Goal: Transaction & Acquisition: Purchase product/service

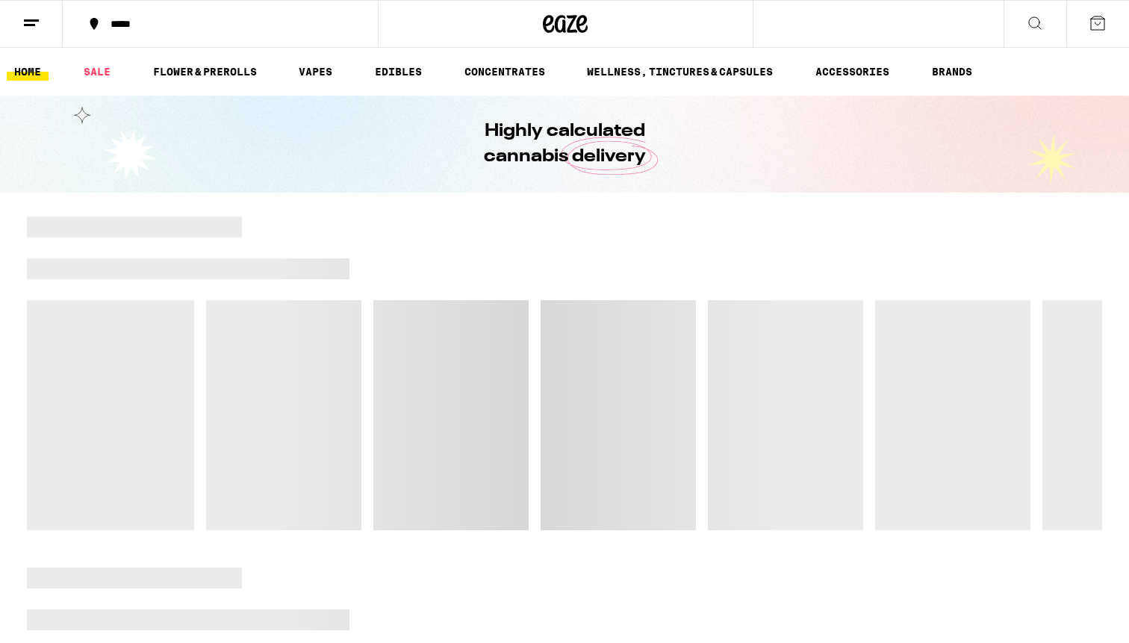
click at [177, 24] on div "*****" at bounding box center [229, 24] width 252 height 10
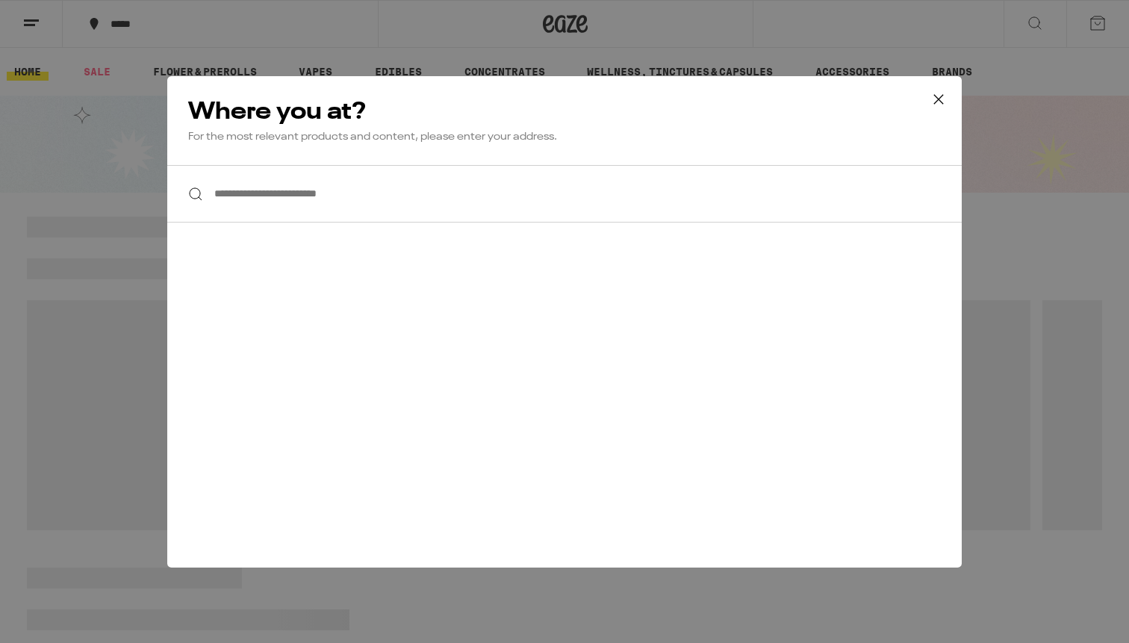
click at [348, 202] on input "**********" at bounding box center [564, 193] width 794 height 57
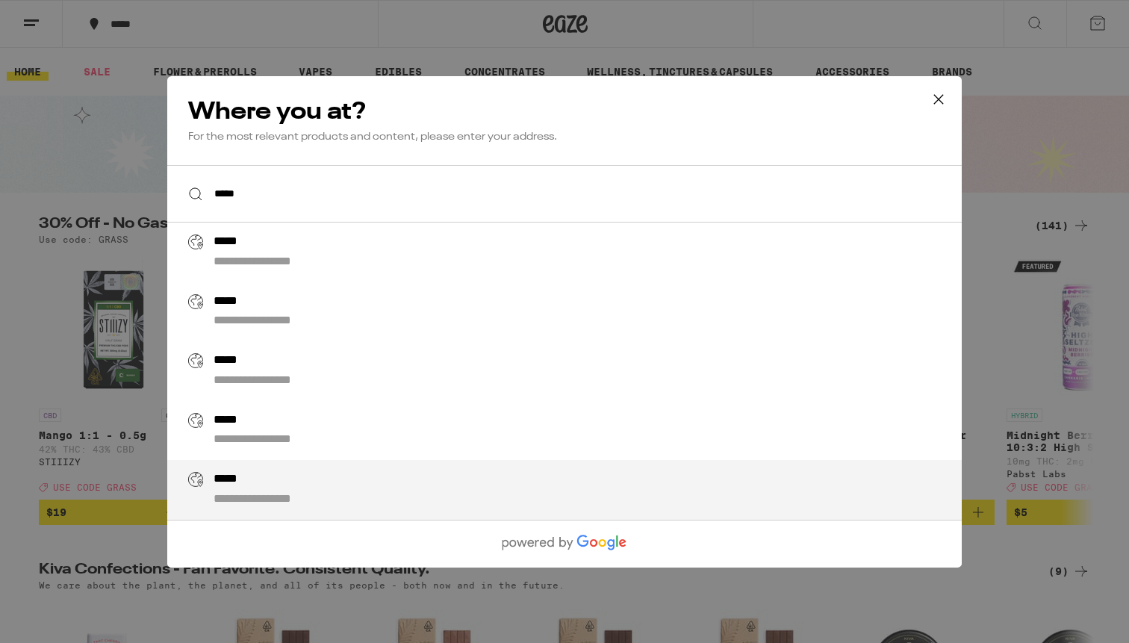
click at [336, 485] on div "**********" at bounding box center [595, 490] width 762 height 36
type input "**********"
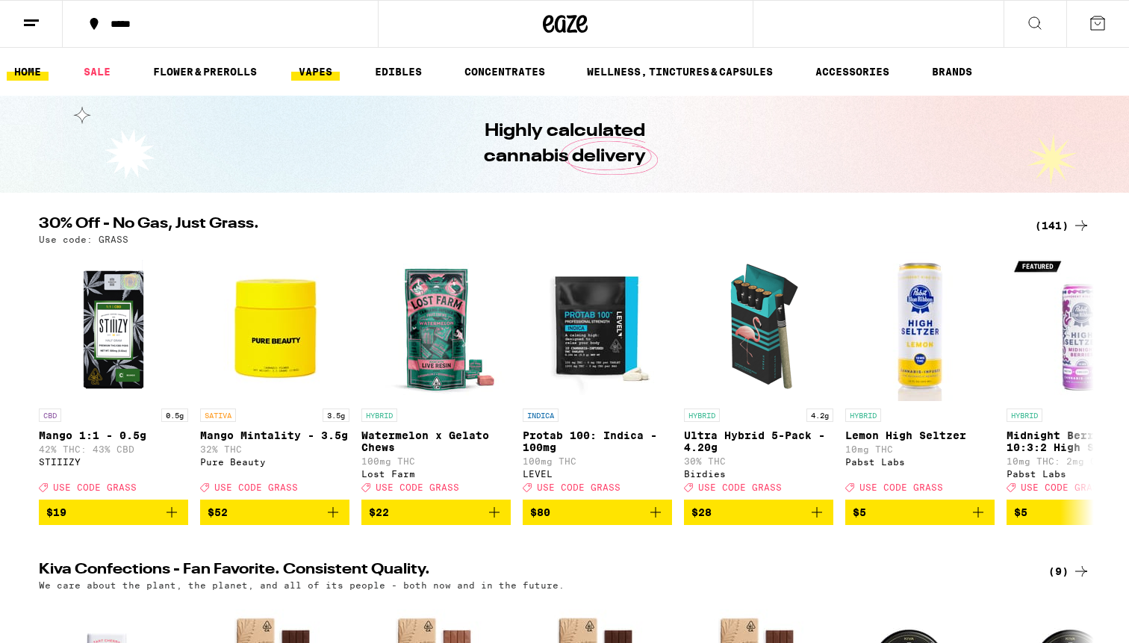
click at [328, 66] on link "VAPES" at bounding box center [315, 72] width 49 height 18
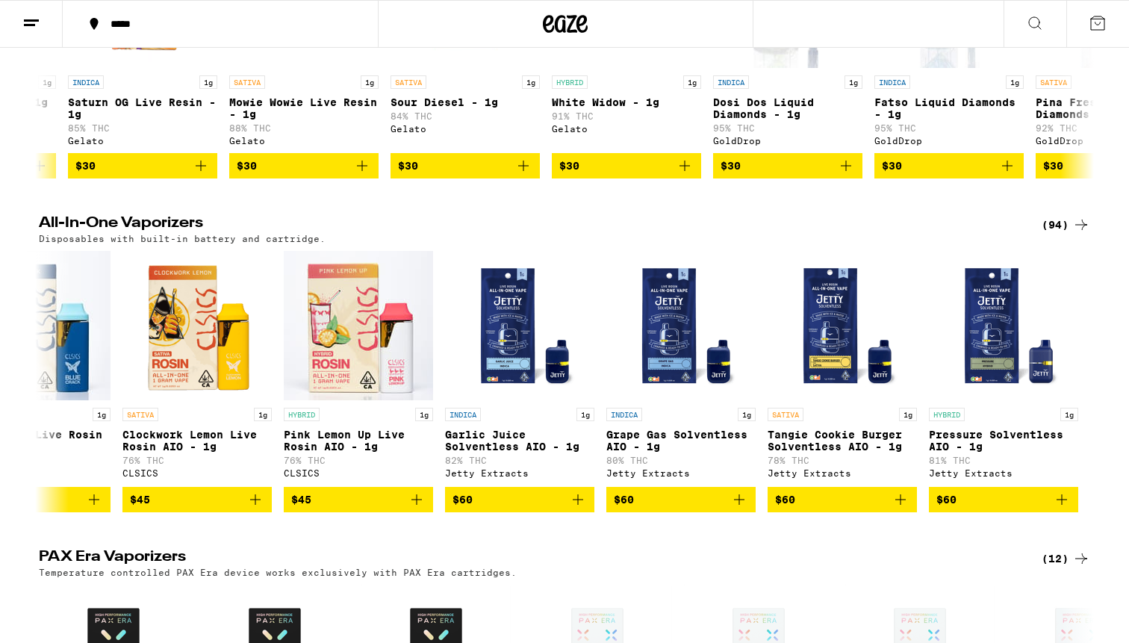
scroll to position [659, 0]
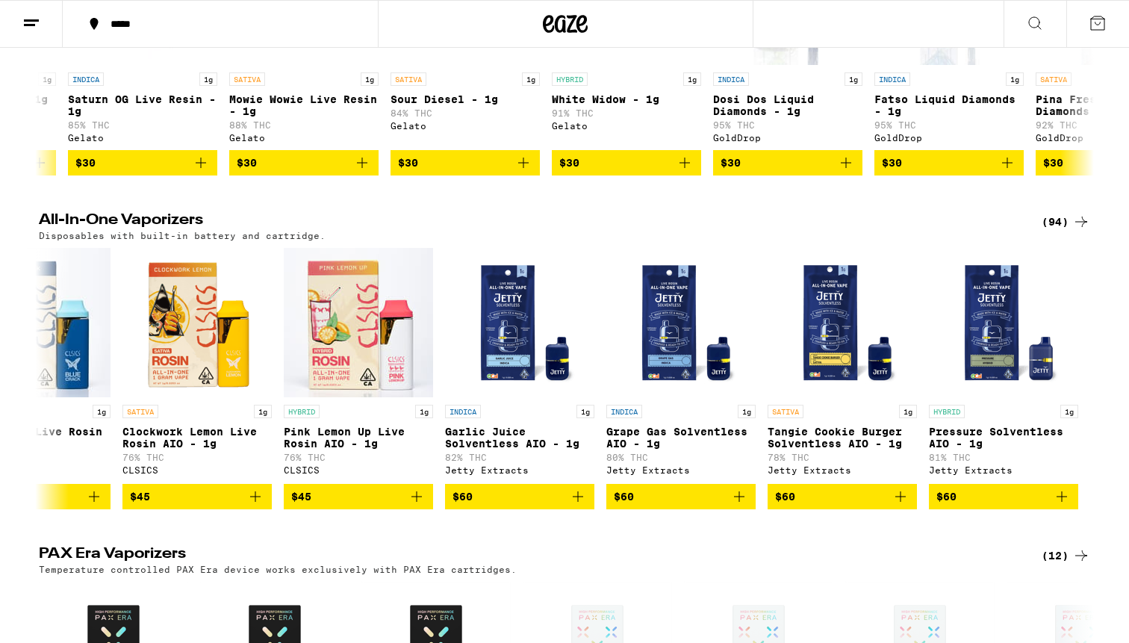
click at [1061, 231] on div "(94)" at bounding box center [1065, 222] width 49 height 18
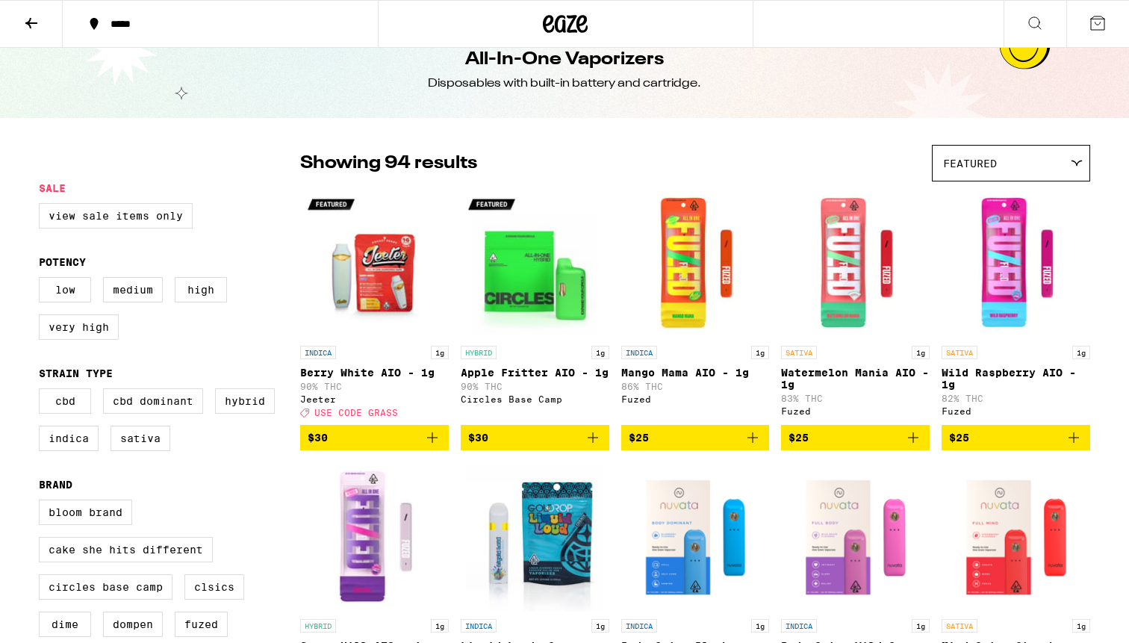
scroll to position [28, 0]
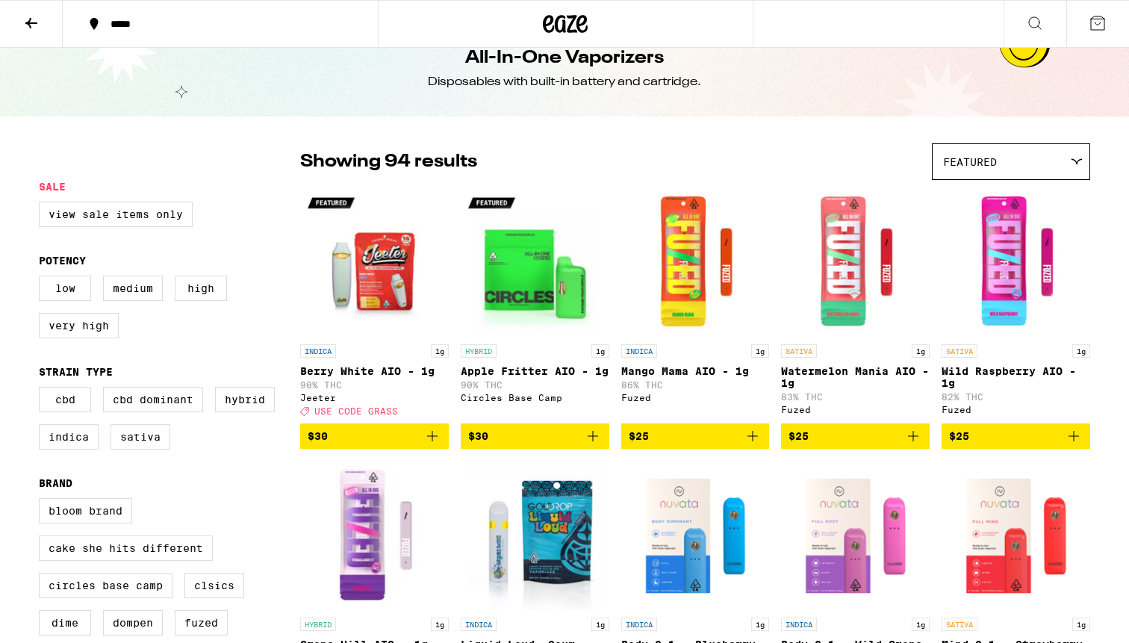
click at [1020, 161] on div "Featured" at bounding box center [1010, 161] width 157 height 35
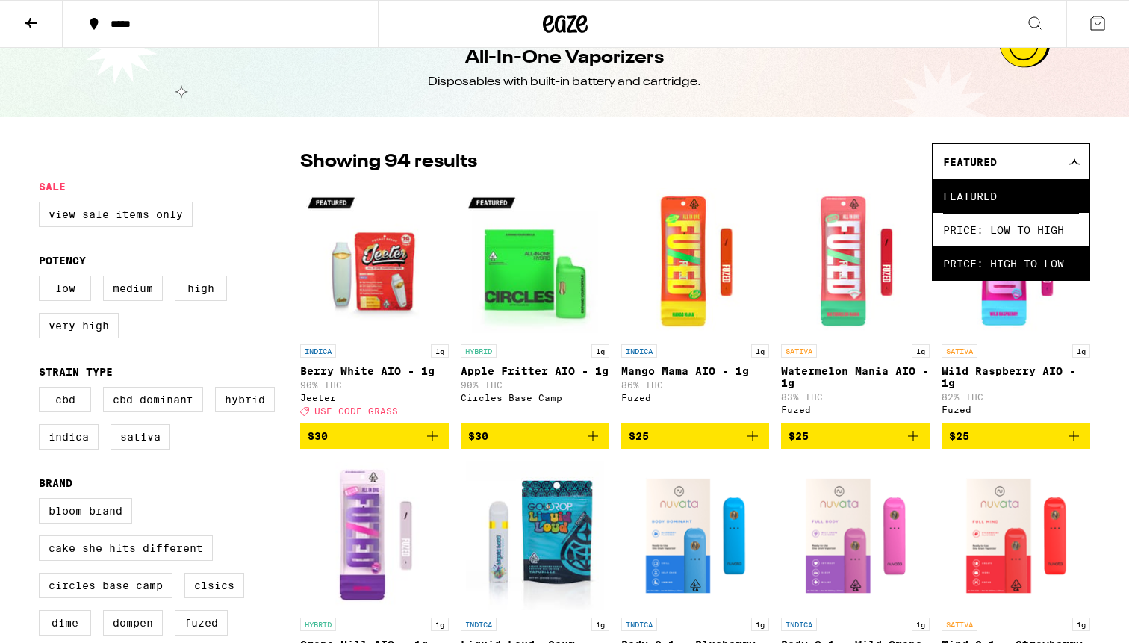
click at [1006, 276] on span "Price: High to Low" at bounding box center [1011, 263] width 136 height 34
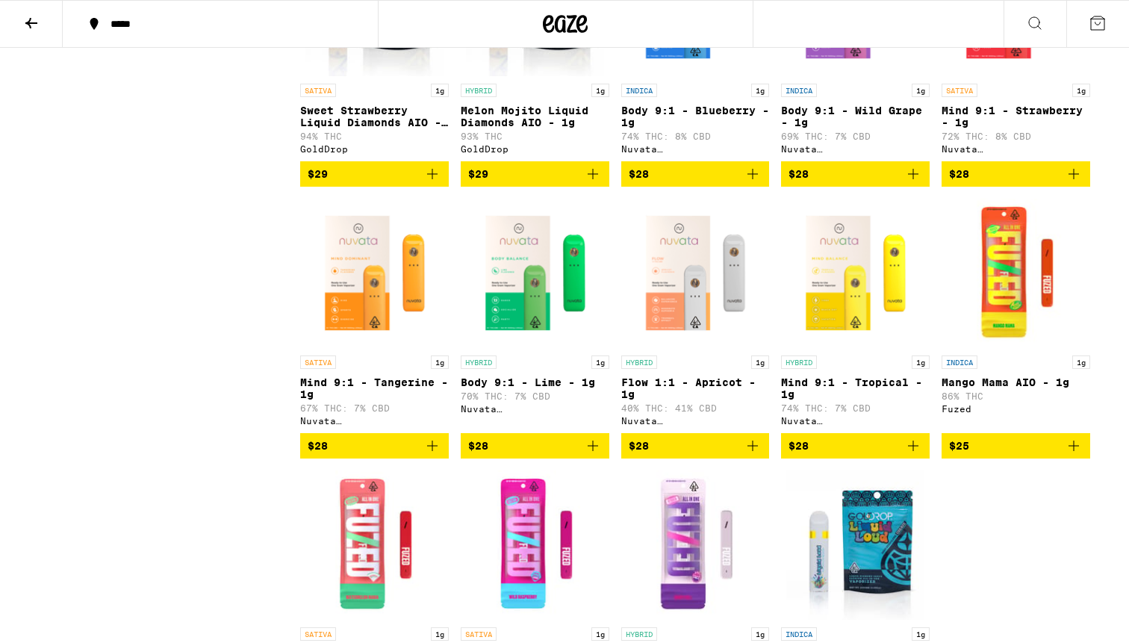
scroll to position [4650, 0]
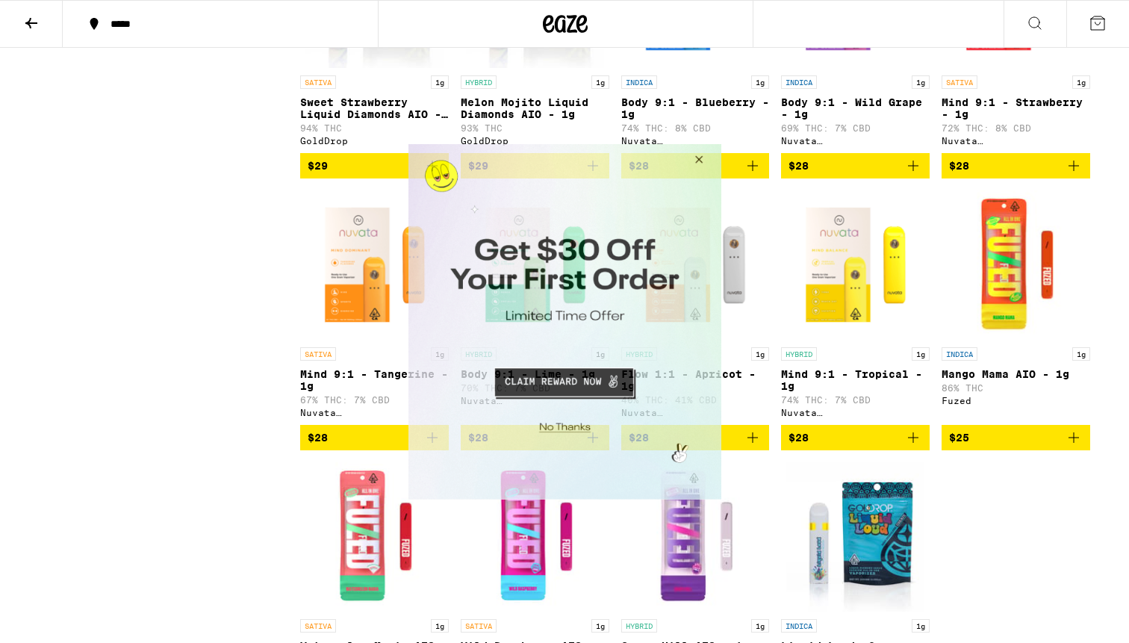
click at [697, 167] on button "Close Modal" at bounding box center [696, 161] width 40 height 36
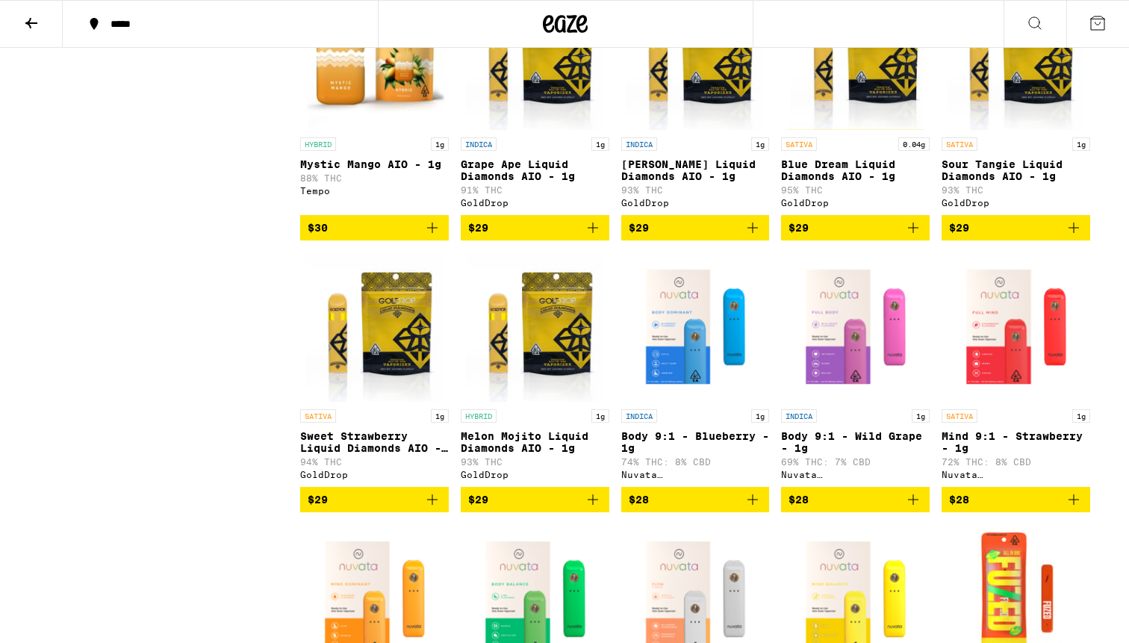
scroll to position [4291, 0]
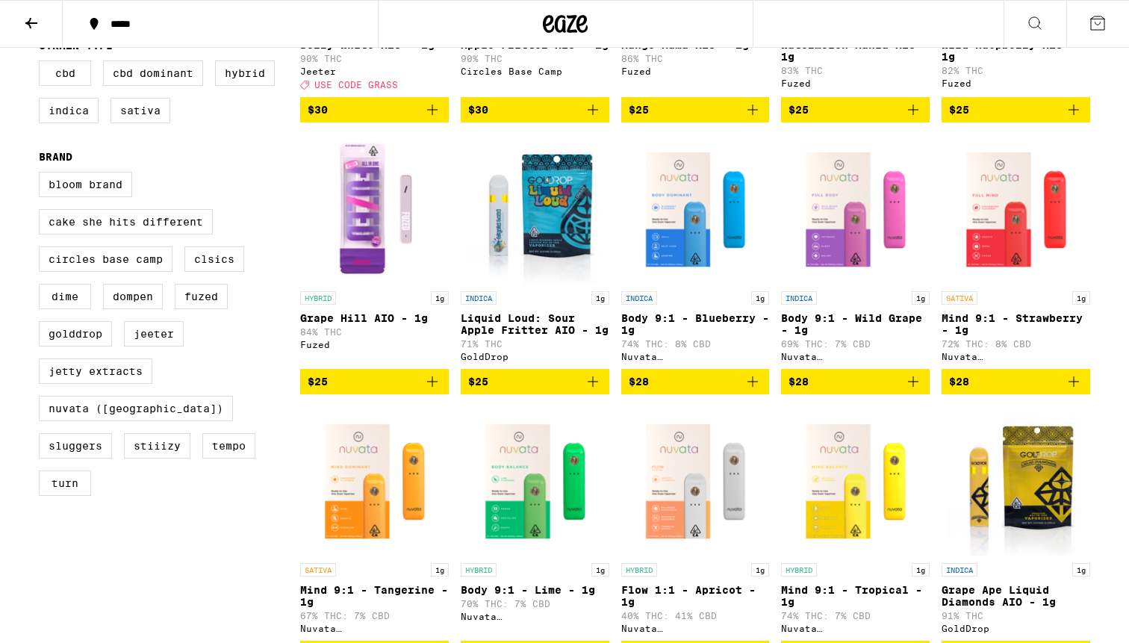
scroll to position [28, 0]
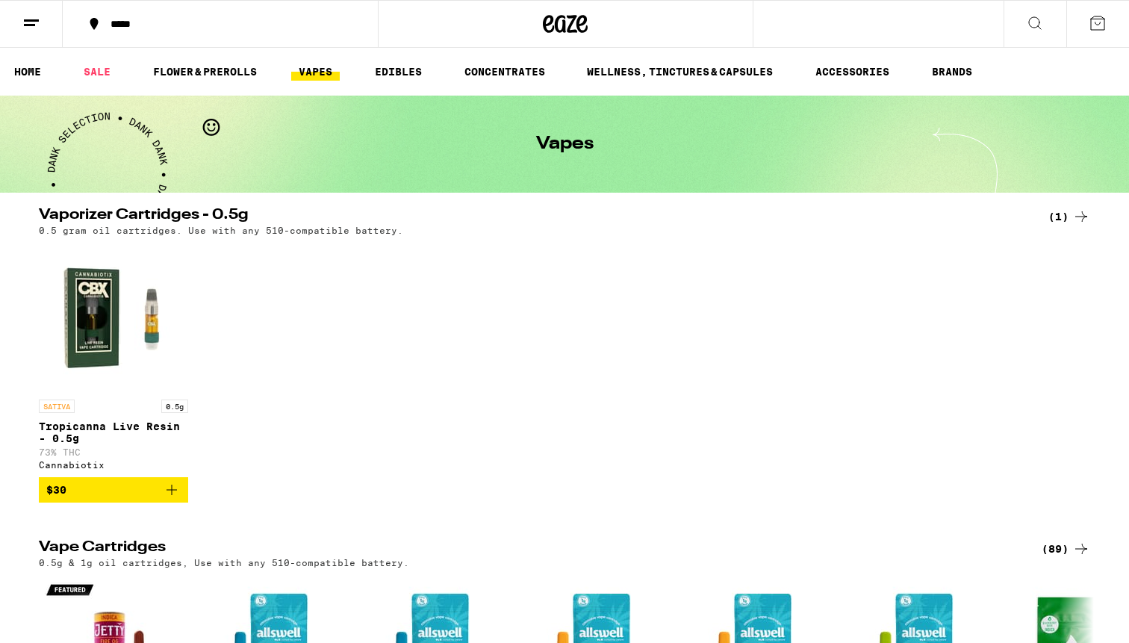
scroll to position [207, 0]
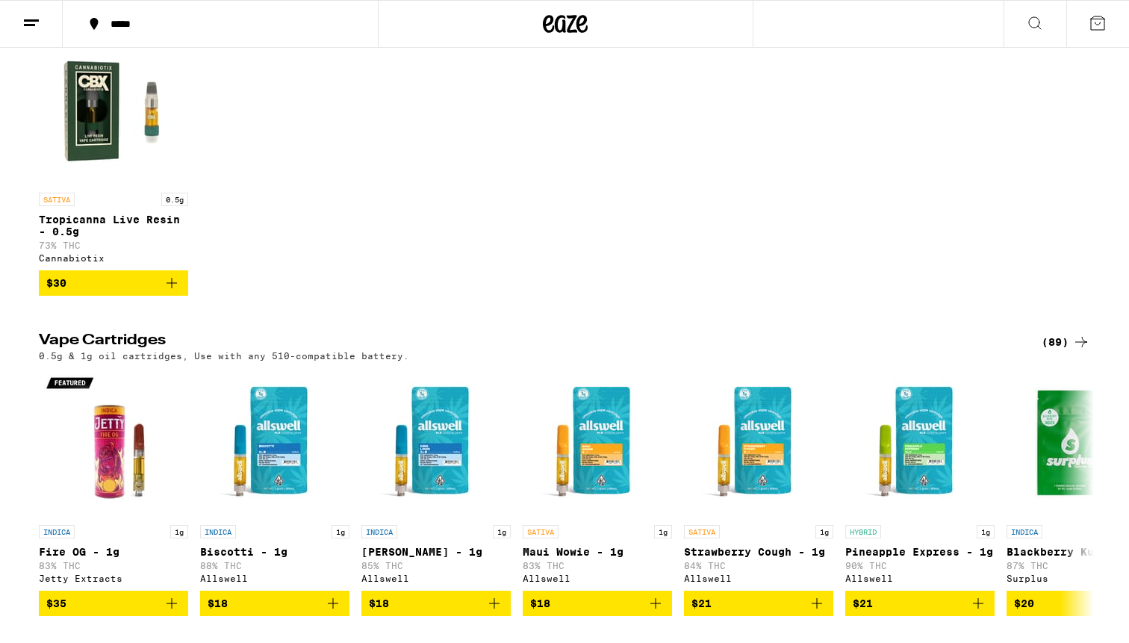
click at [1068, 348] on div "(89)" at bounding box center [1065, 342] width 49 height 18
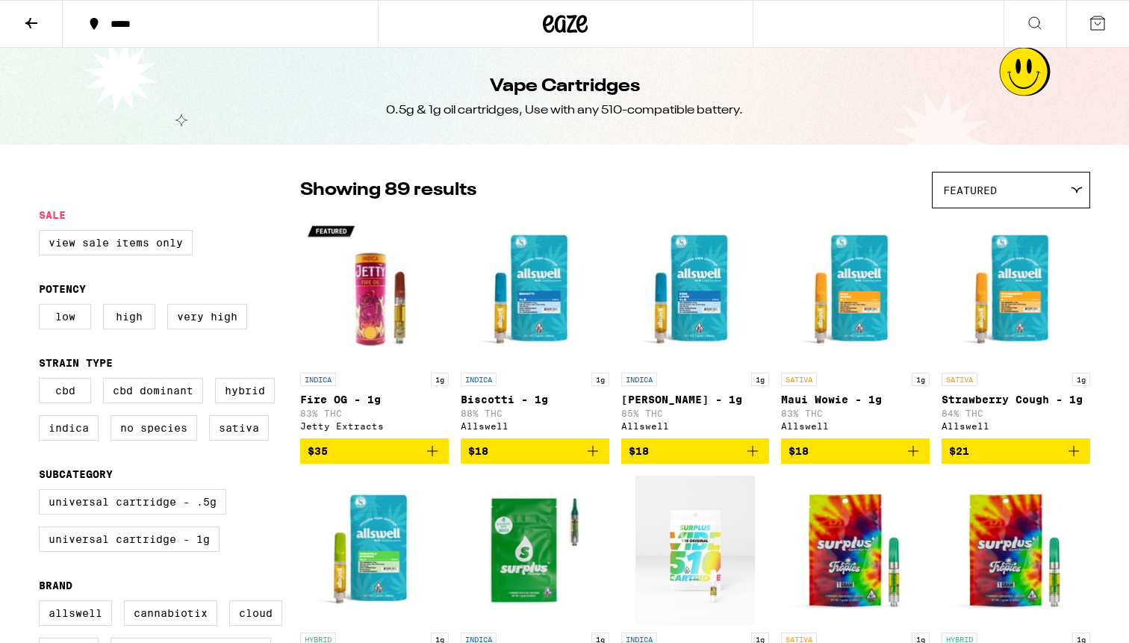
click at [1024, 184] on div "Featured" at bounding box center [1010, 189] width 157 height 35
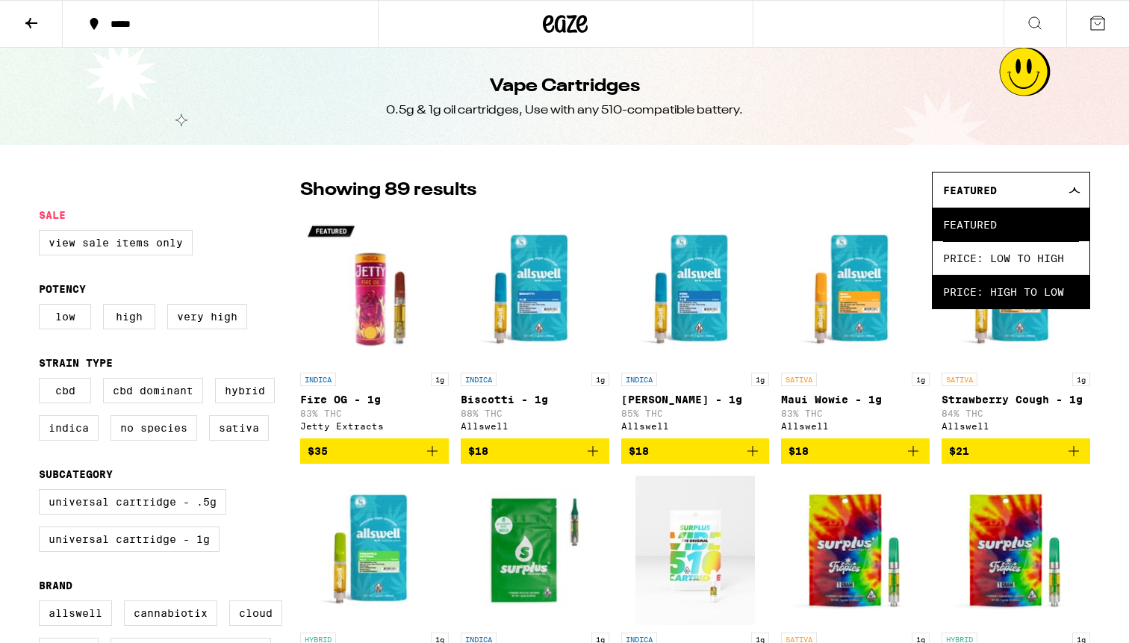
click at [990, 293] on span "Price: High to Low" at bounding box center [1011, 292] width 136 height 34
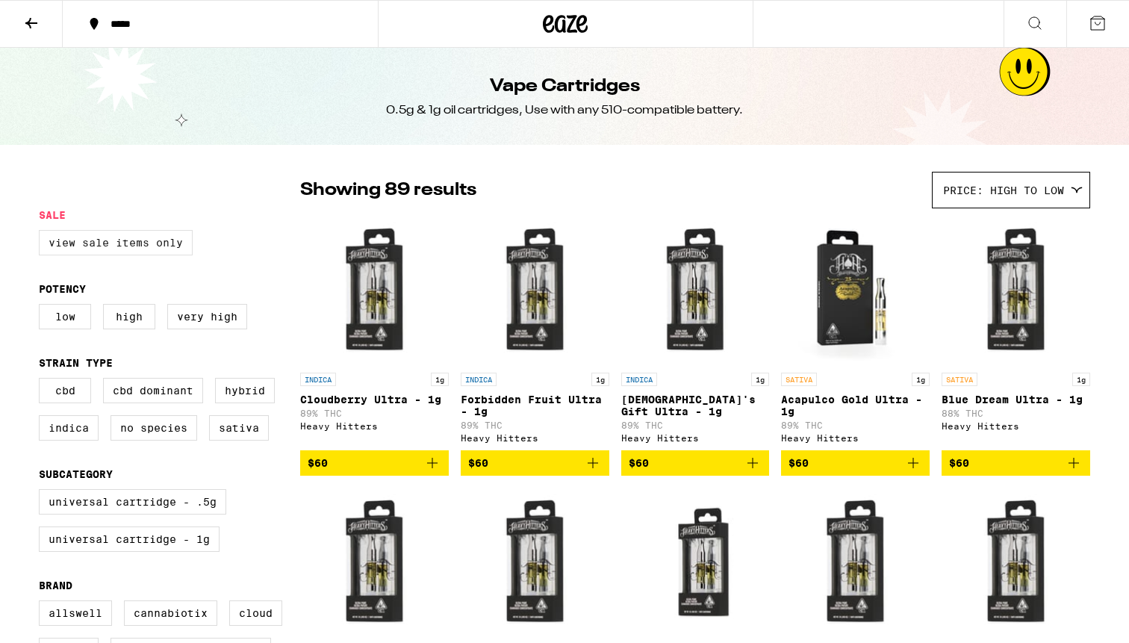
click at [86, 248] on label "View Sale Items Only" at bounding box center [116, 242] width 154 height 25
click at [43, 233] on input "View Sale Items Only" at bounding box center [42, 232] width 1 height 1
checkbox input "true"
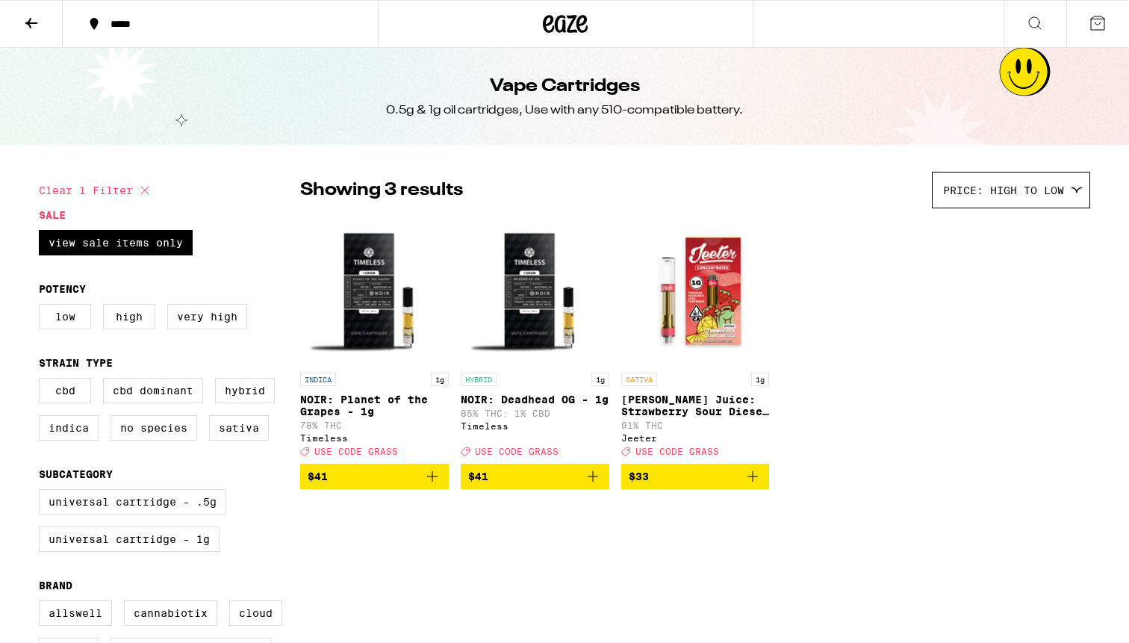
click at [32, 14] on icon at bounding box center [31, 23] width 18 height 18
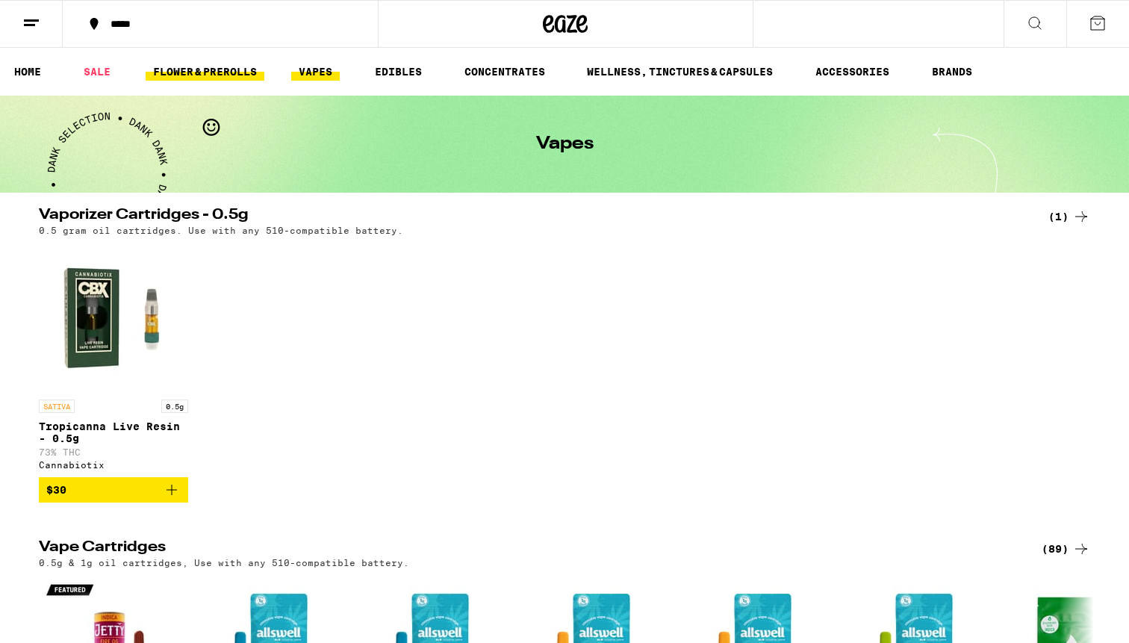
click at [242, 63] on link "FLOWER & PREROLLS" at bounding box center [205, 72] width 119 height 18
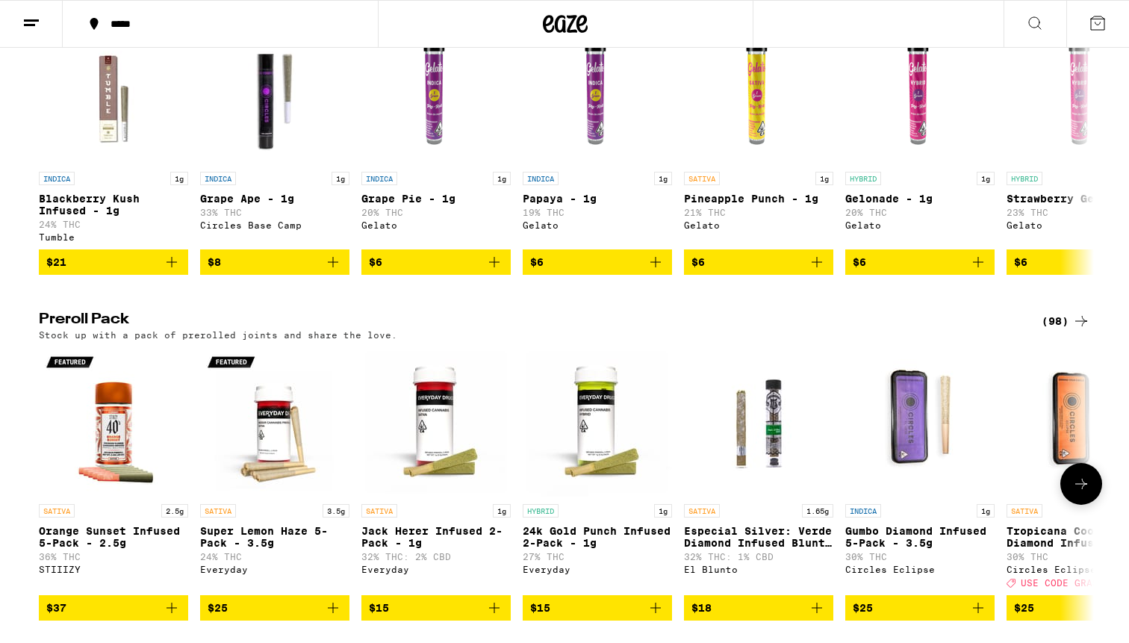
scroll to position [895, 0]
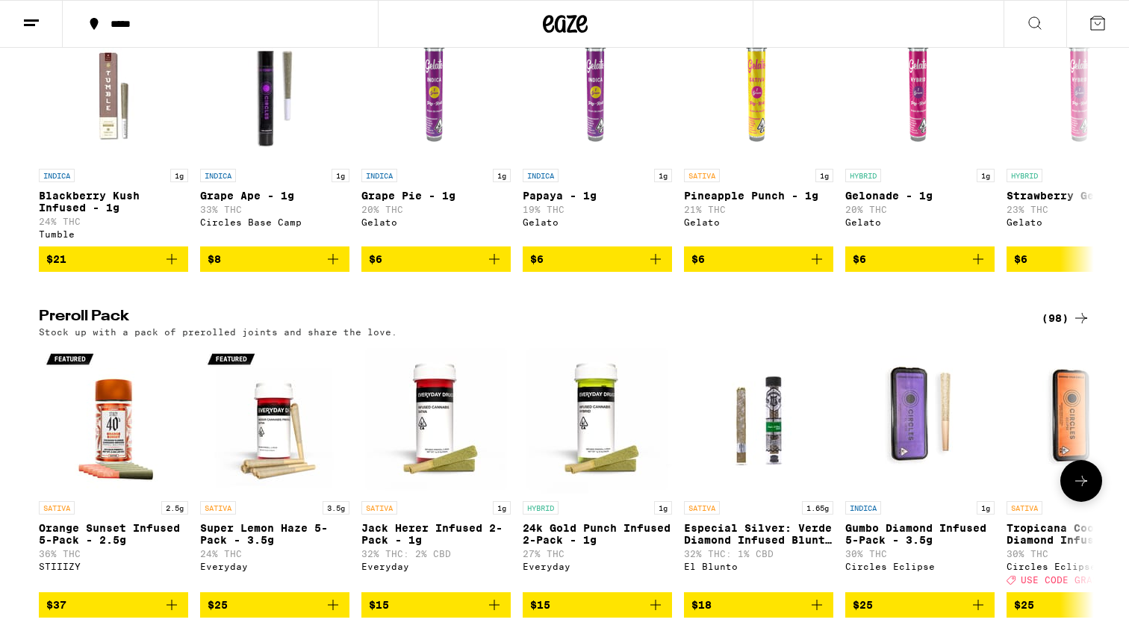
click at [1080, 490] on icon at bounding box center [1081, 481] width 18 height 18
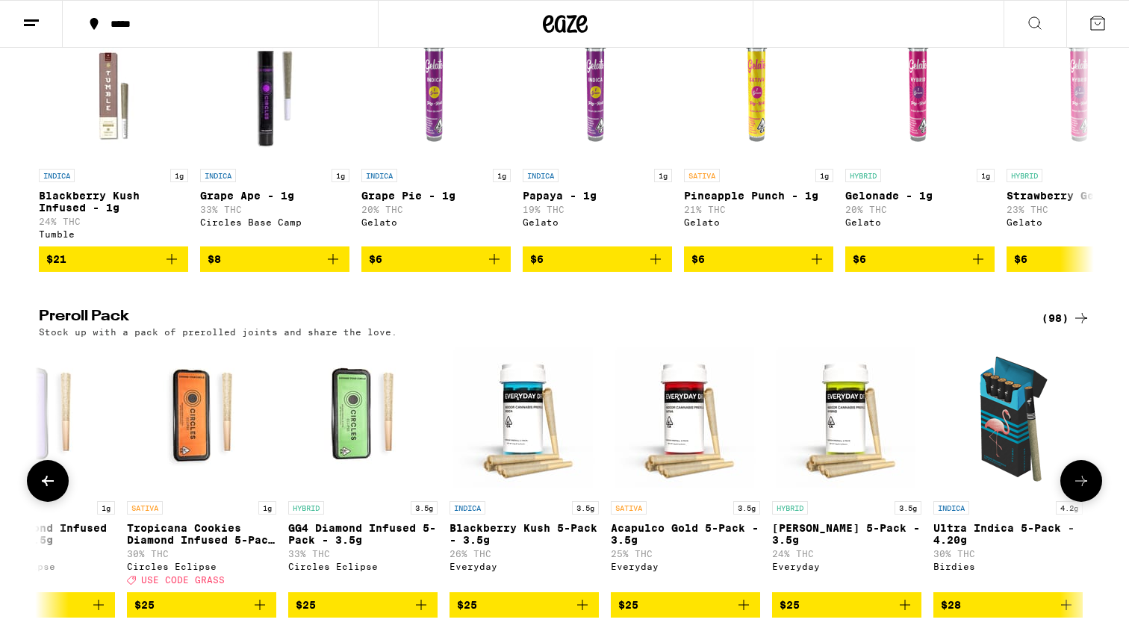
scroll to position [0, 888]
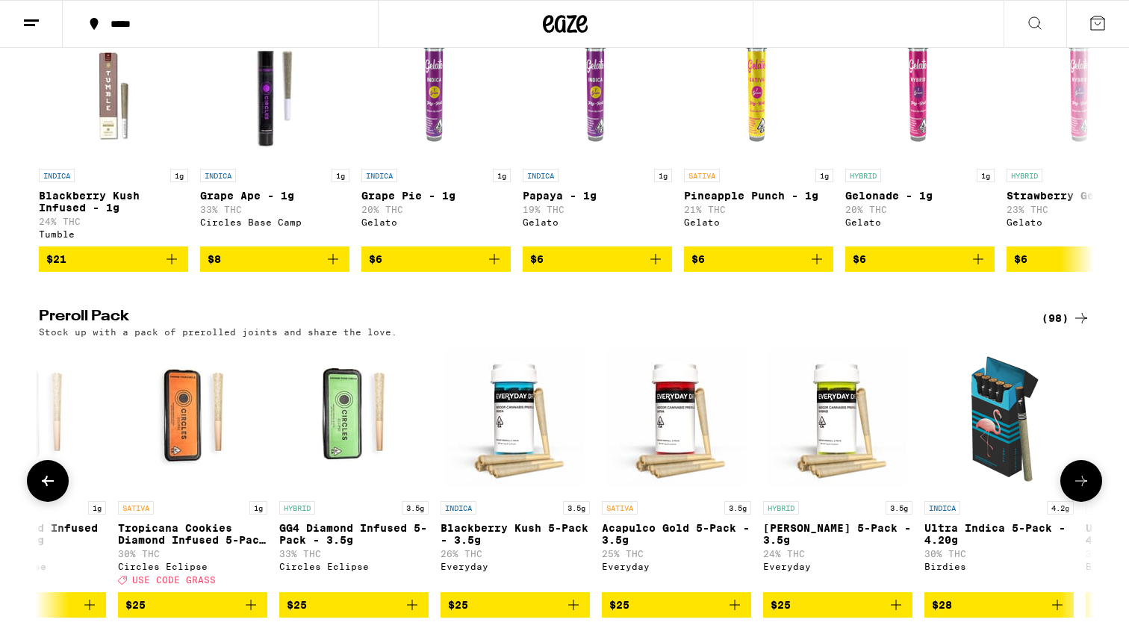
click at [43, 490] on icon at bounding box center [48, 481] width 18 height 18
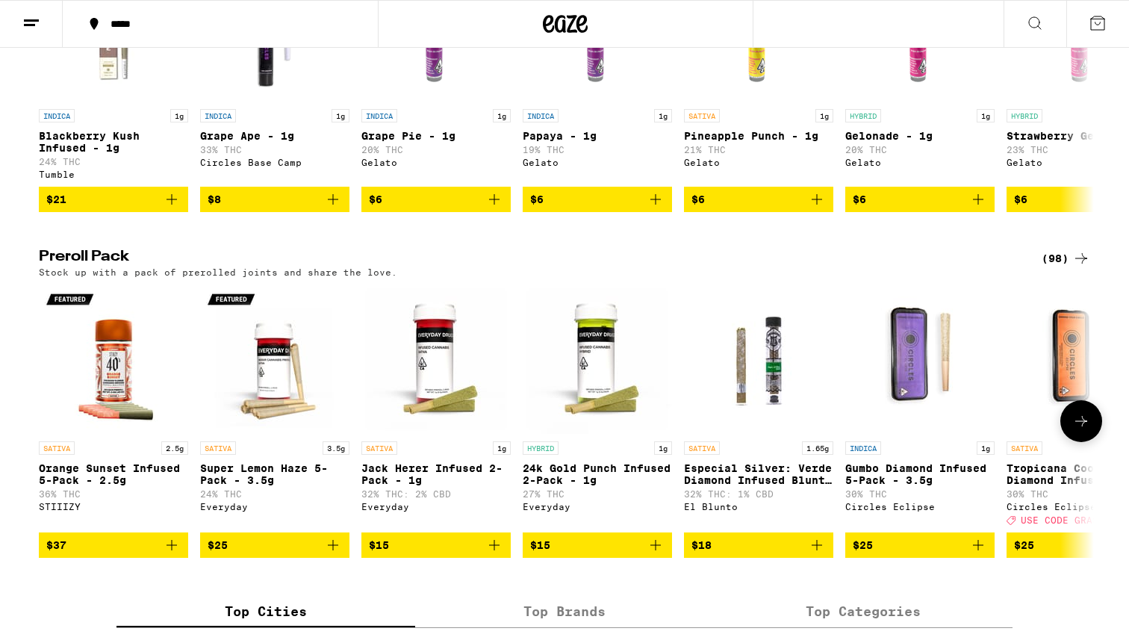
scroll to position [956, 0]
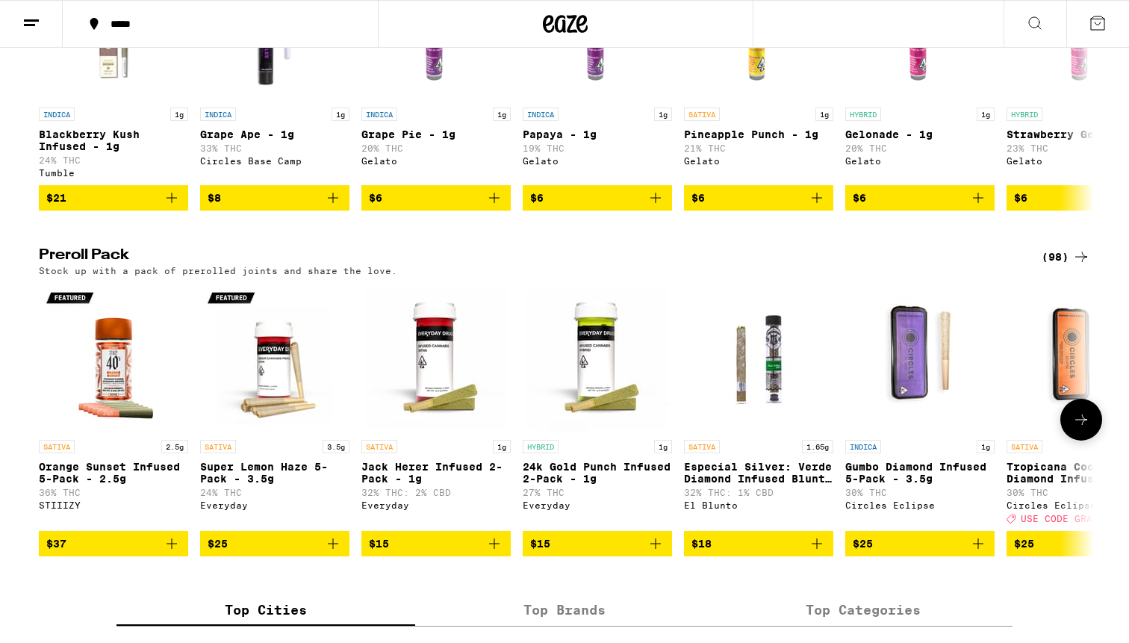
click at [1084, 440] on button at bounding box center [1081, 420] width 42 height 42
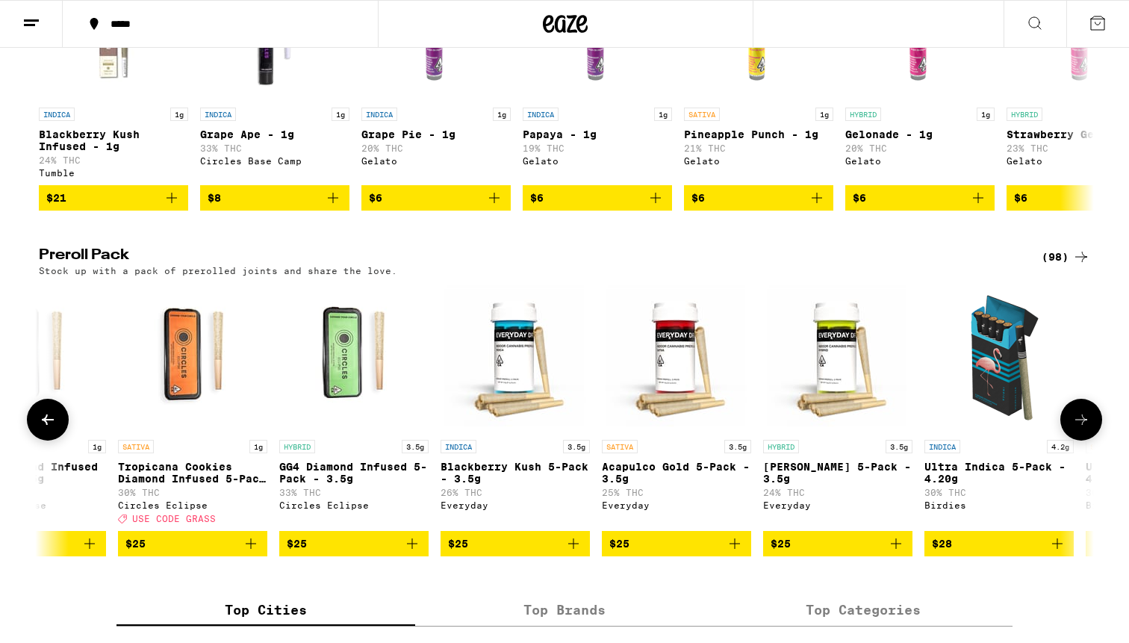
click at [1084, 440] on button at bounding box center [1081, 420] width 42 height 42
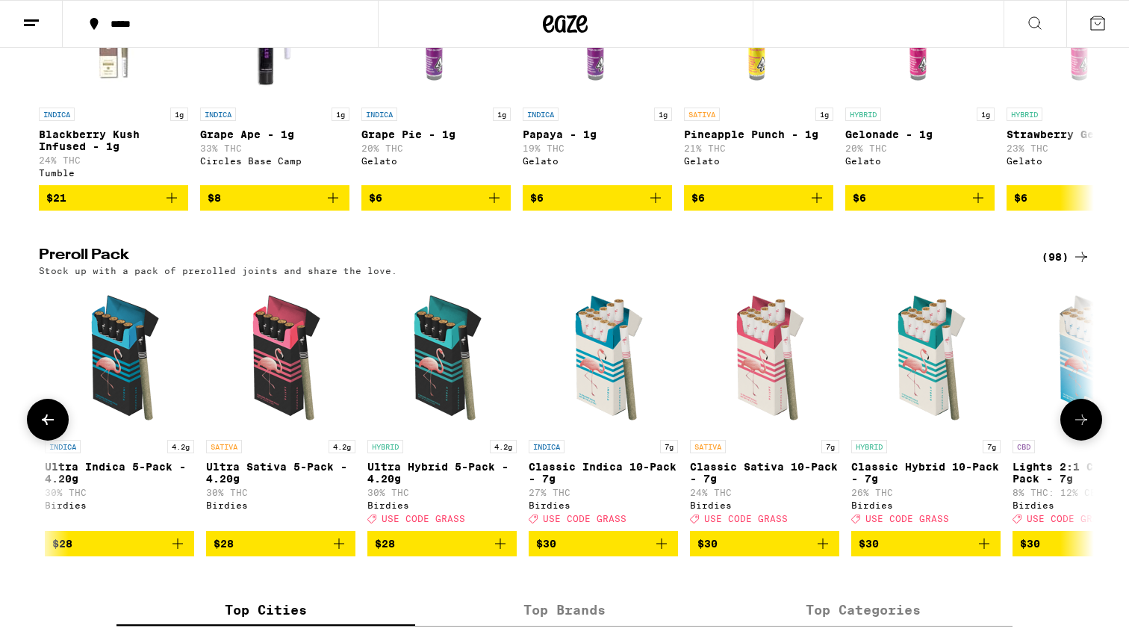
scroll to position [0, 1777]
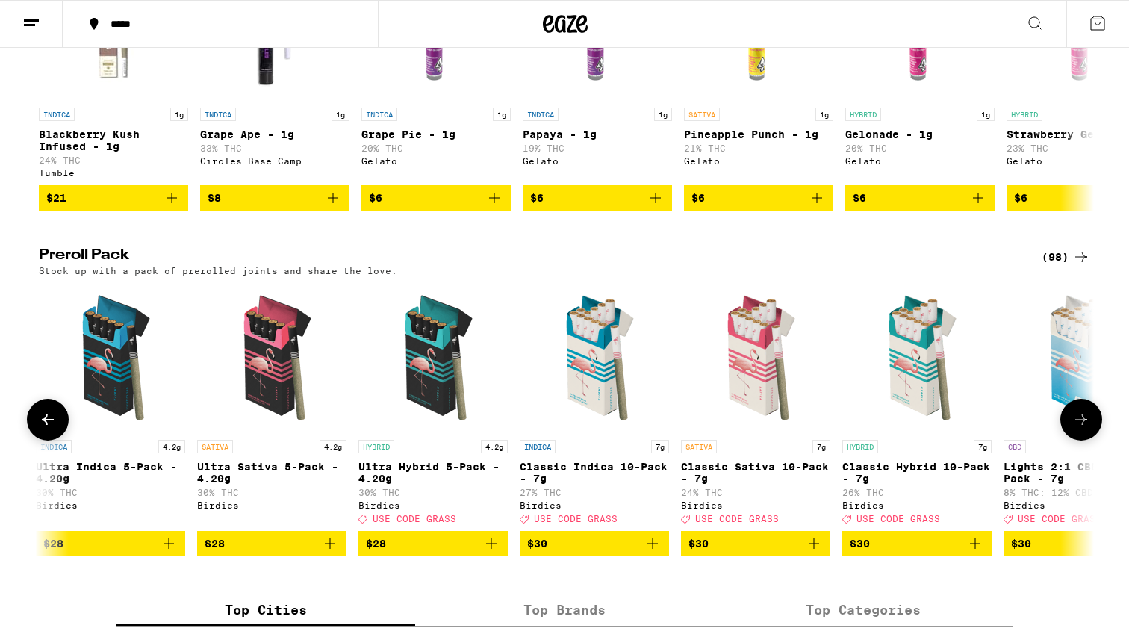
click at [1084, 440] on button at bounding box center [1081, 420] width 42 height 42
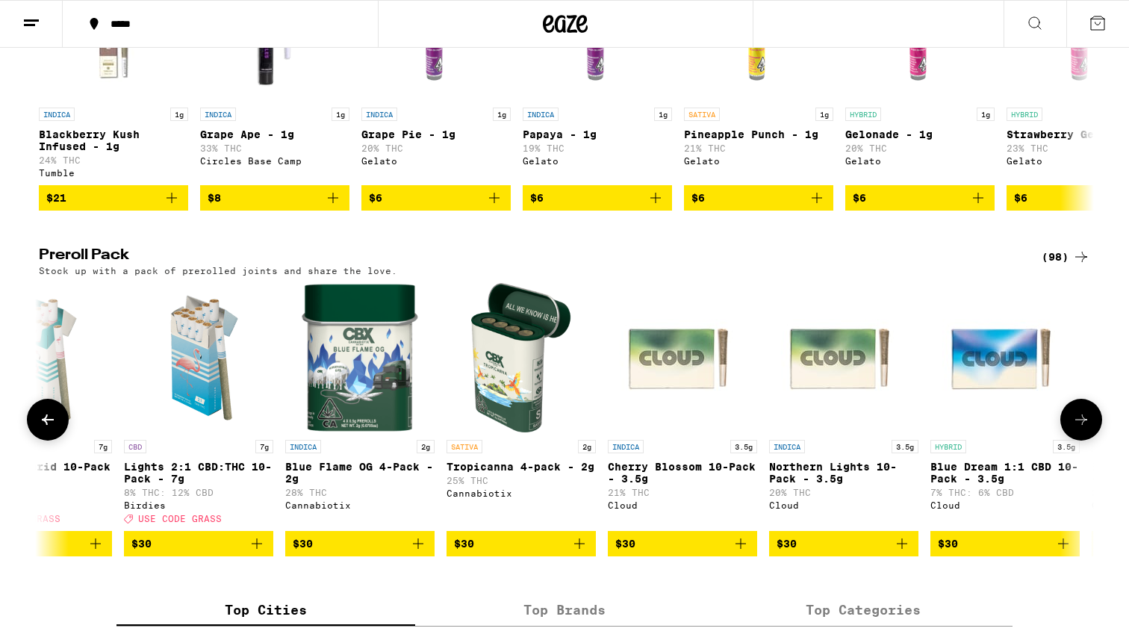
scroll to position [0, 2665]
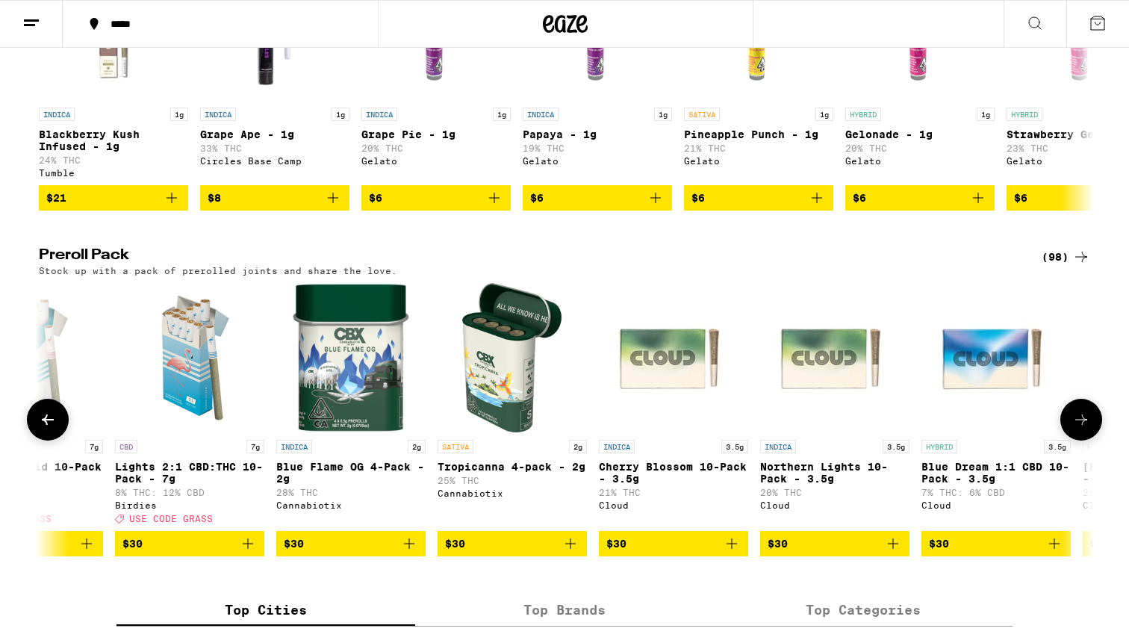
click at [1084, 440] on button at bounding box center [1081, 420] width 42 height 42
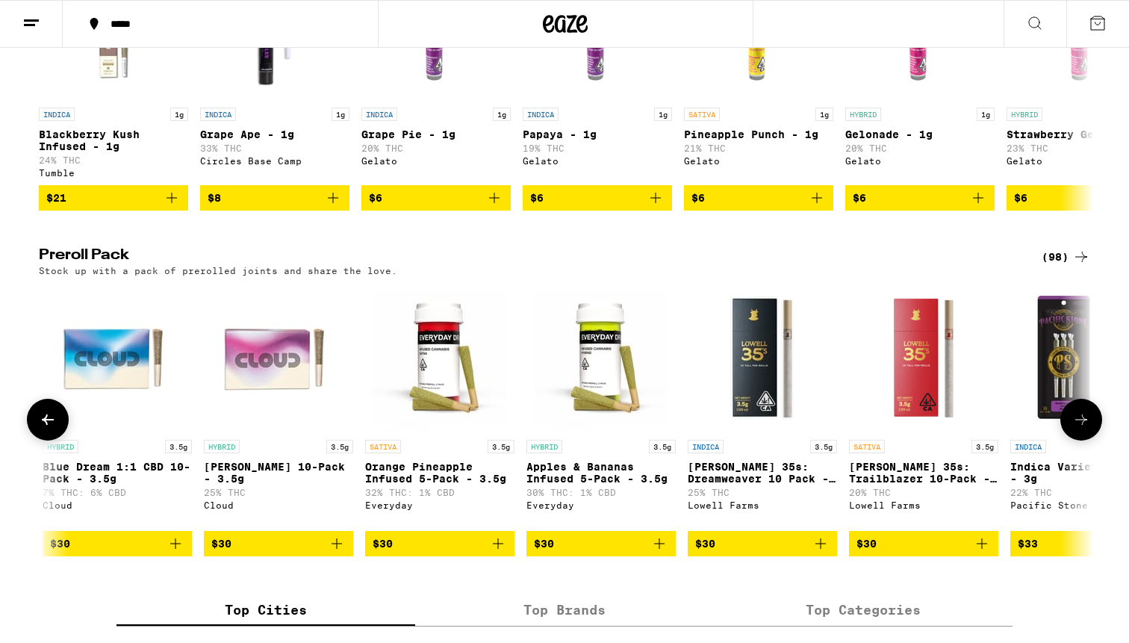
scroll to position [0, 3554]
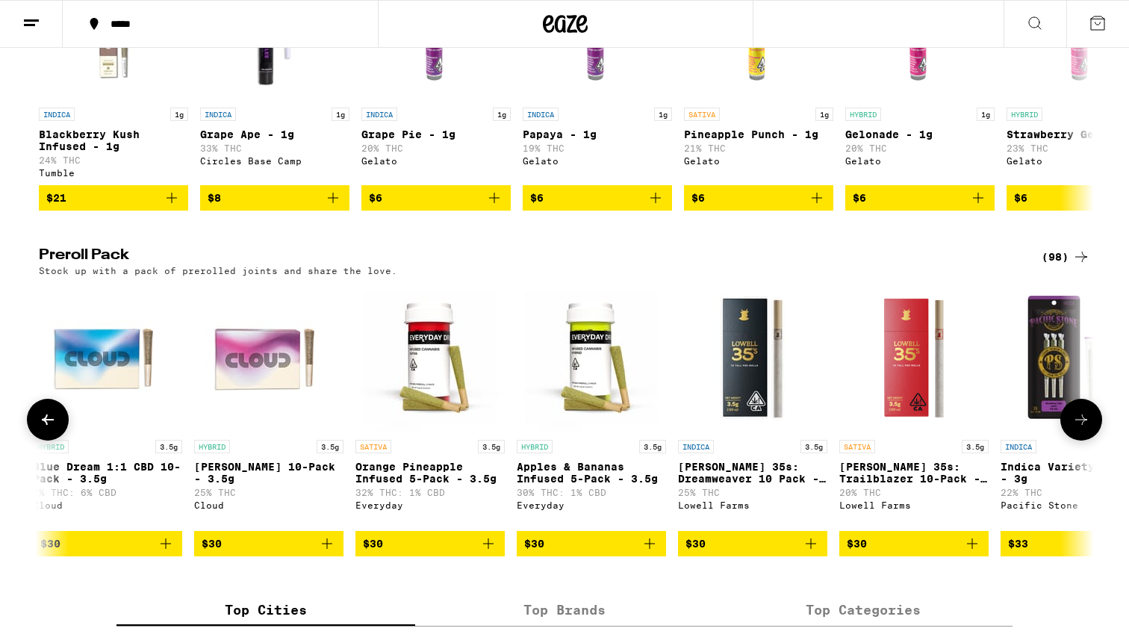
click at [1084, 429] on icon at bounding box center [1081, 420] width 18 height 18
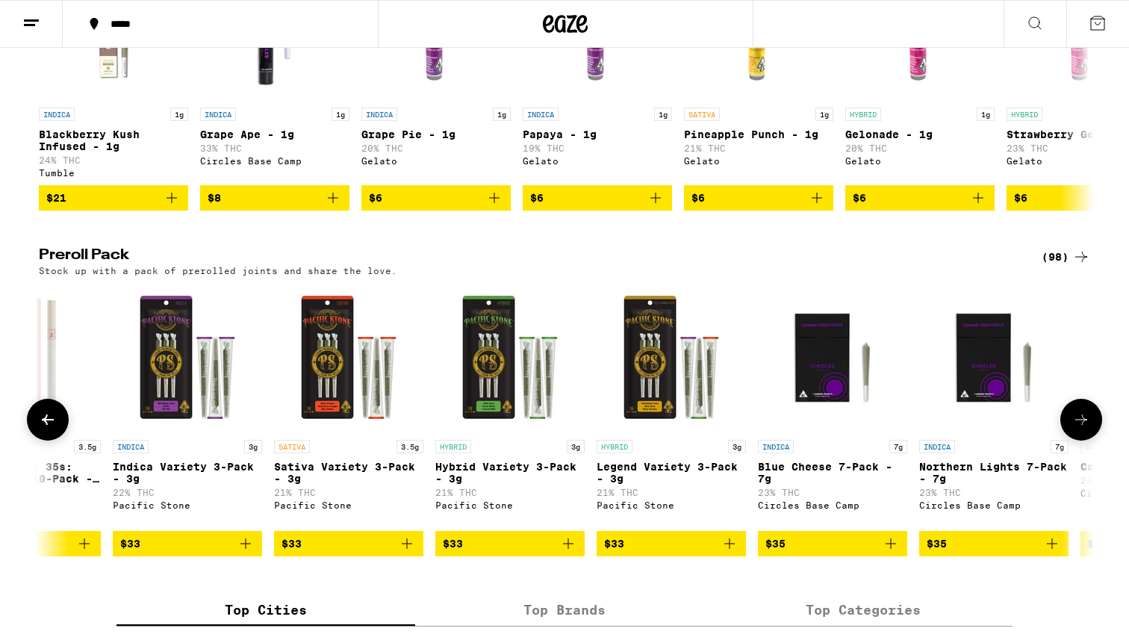
scroll to position [0, 4442]
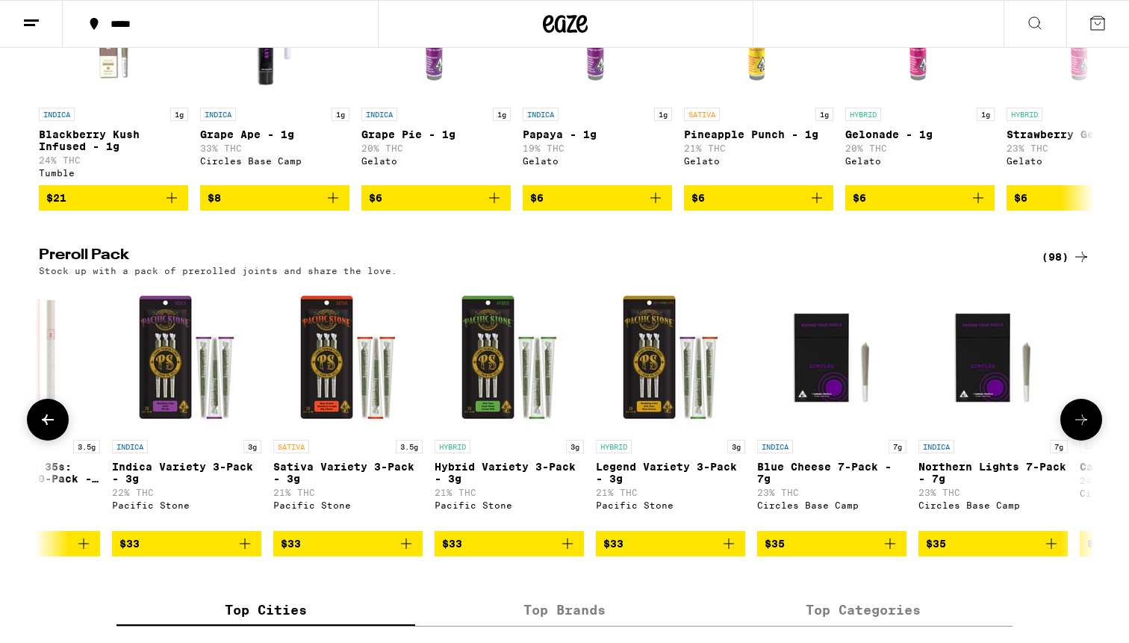
click at [1085, 429] on icon at bounding box center [1081, 420] width 18 height 18
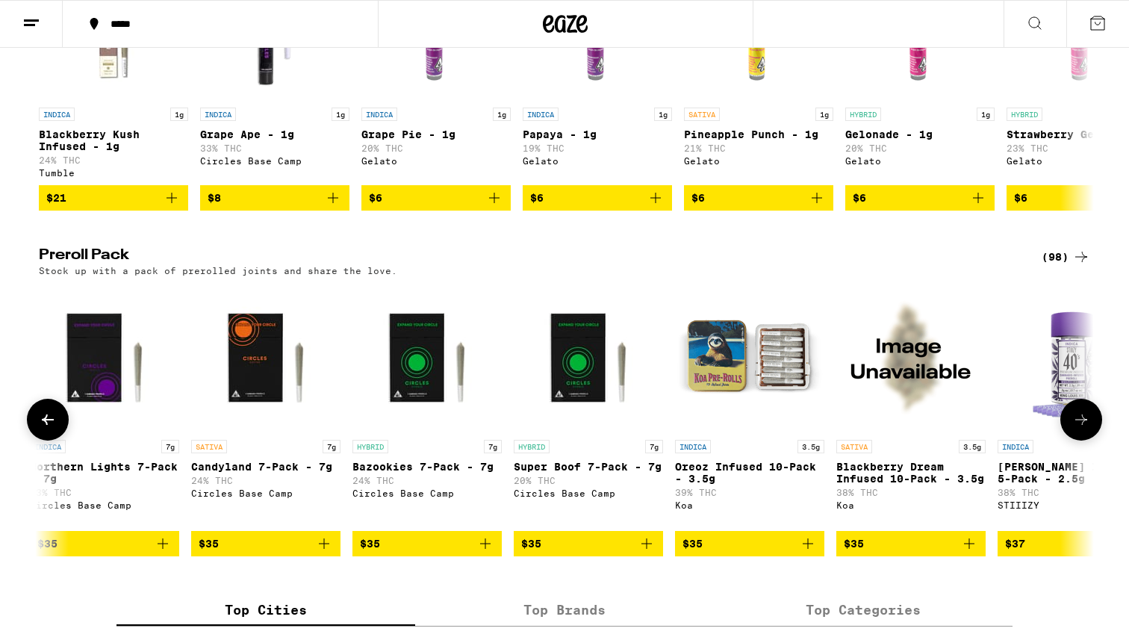
click at [1085, 429] on icon at bounding box center [1081, 420] width 18 height 18
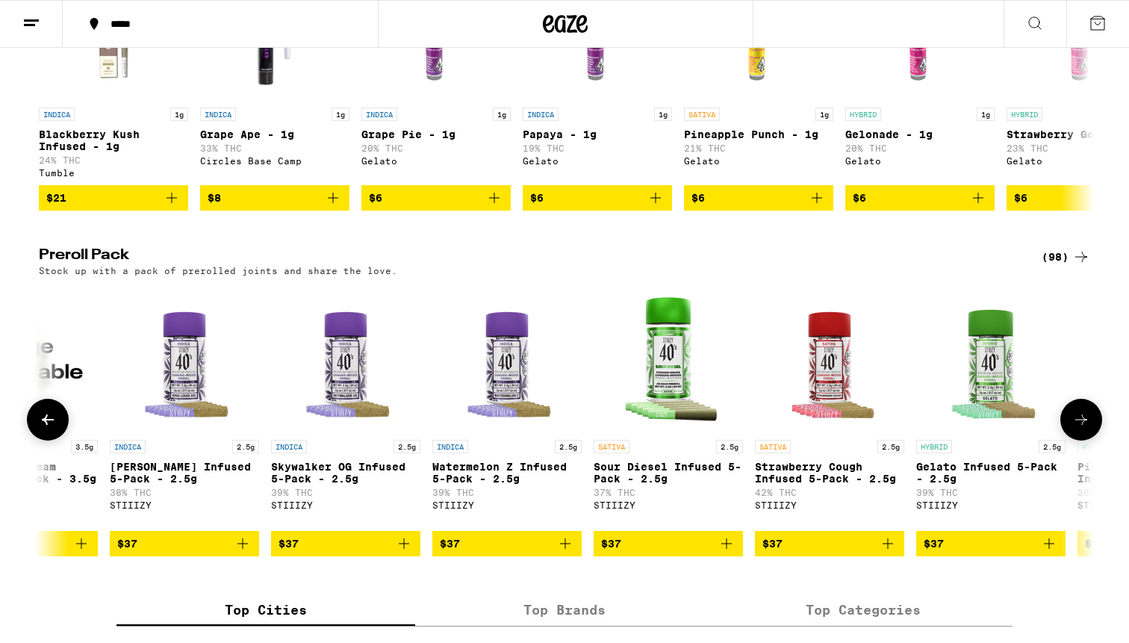
click at [1085, 429] on icon at bounding box center [1081, 420] width 18 height 18
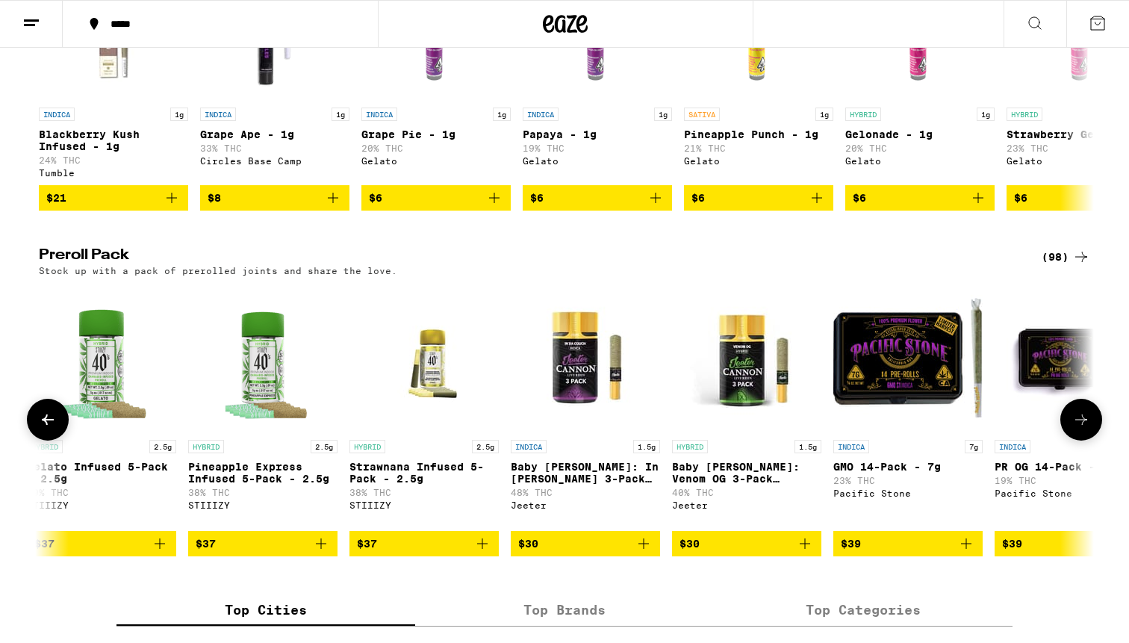
click at [1085, 429] on icon at bounding box center [1081, 420] width 18 height 18
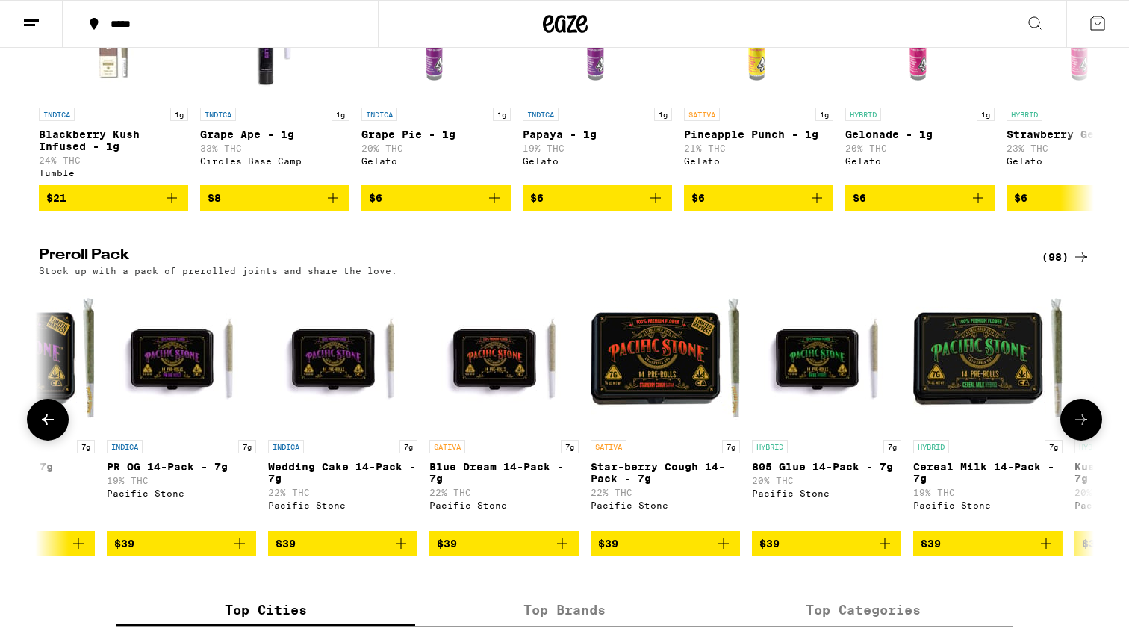
click at [1086, 429] on icon at bounding box center [1081, 420] width 18 height 18
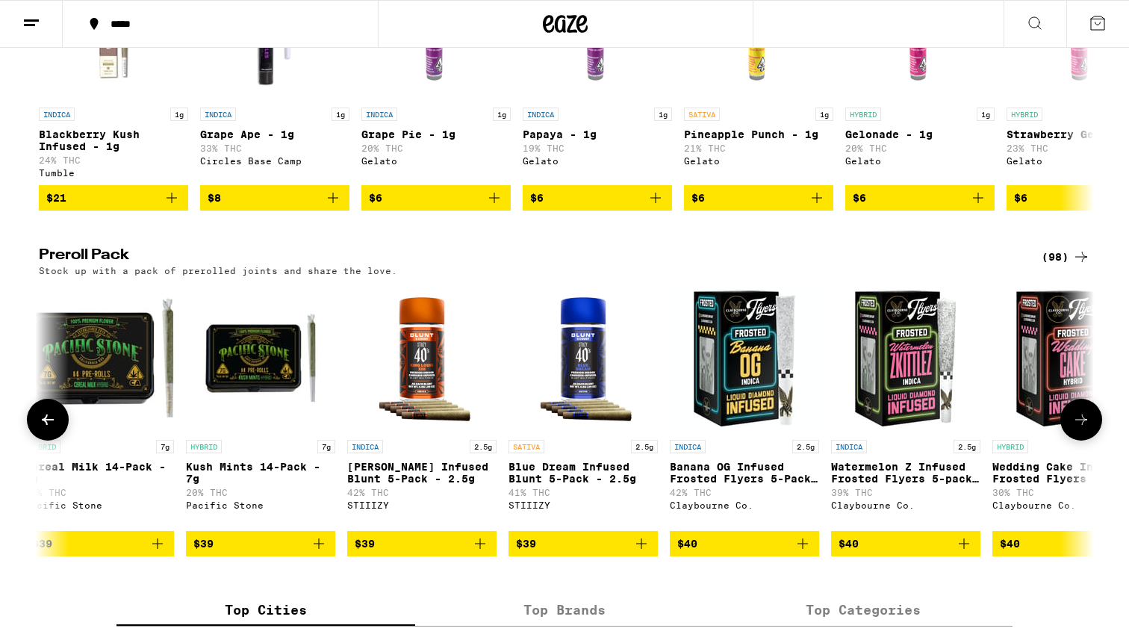
click at [1086, 429] on icon at bounding box center [1081, 420] width 18 height 18
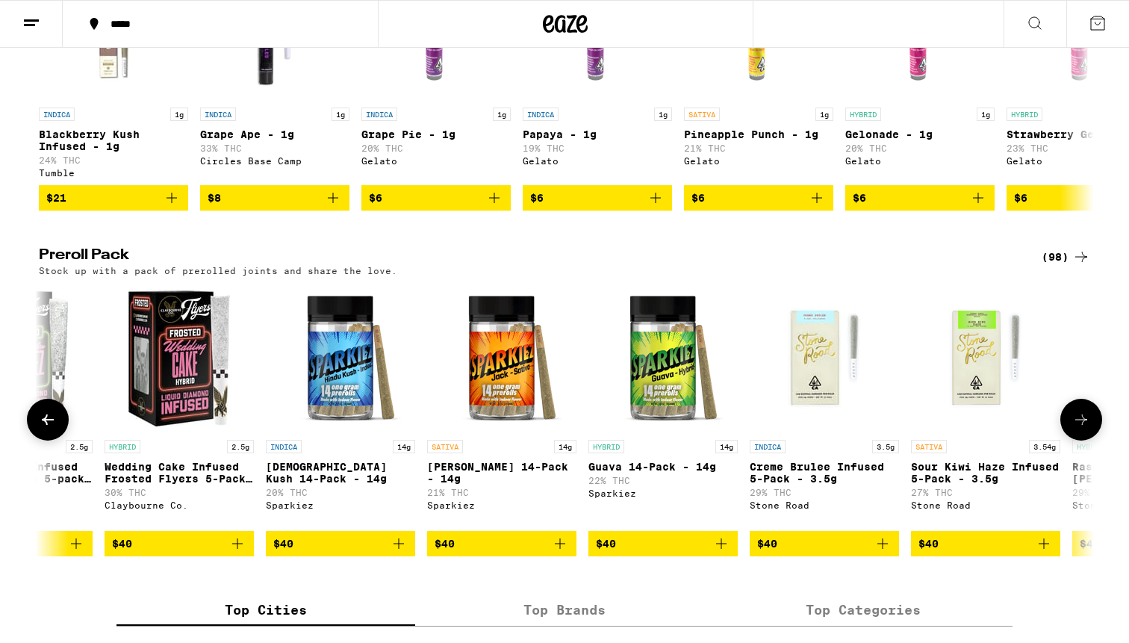
click at [1086, 429] on icon at bounding box center [1081, 420] width 18 height 18
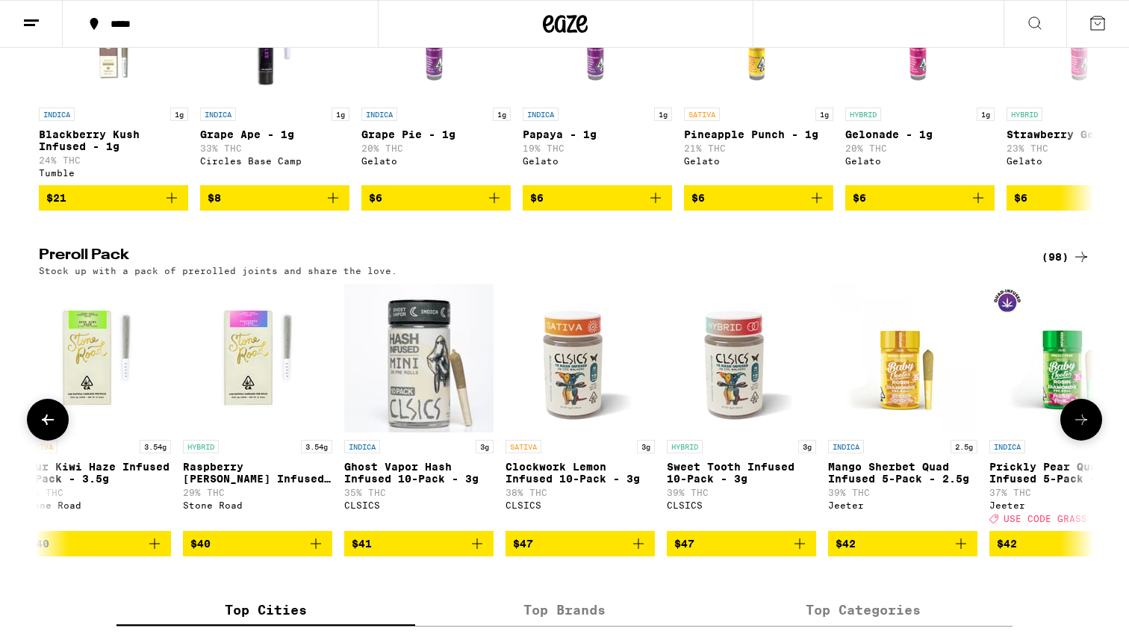
click at [1086, 429] on icon at bounding box center [1081, 420] width 18 height 18
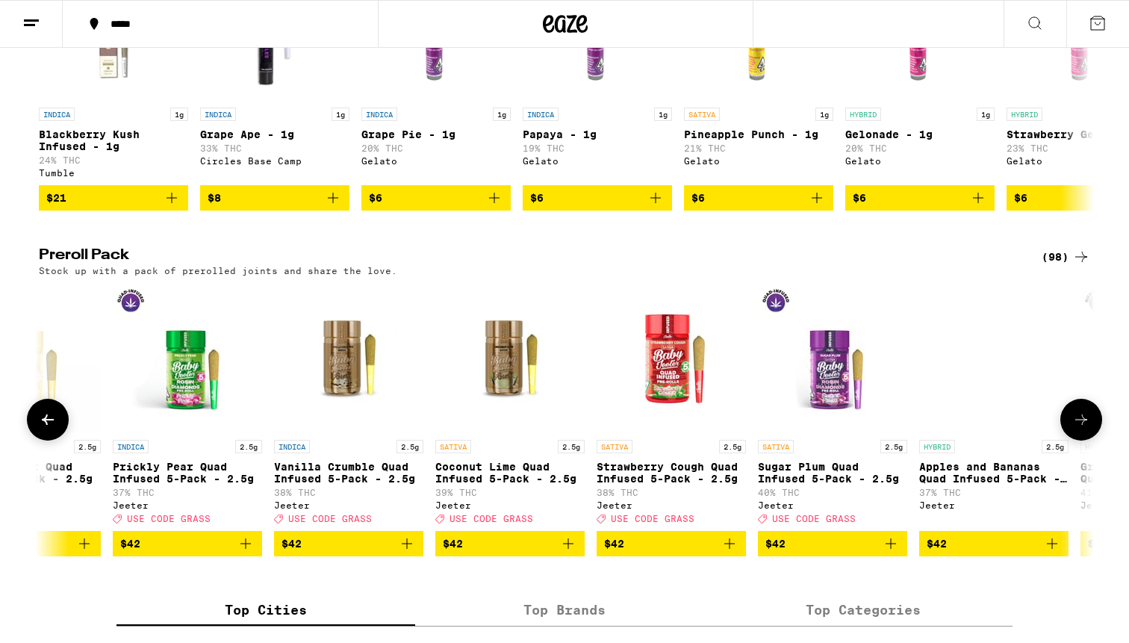
scroll to position [0, 11549]
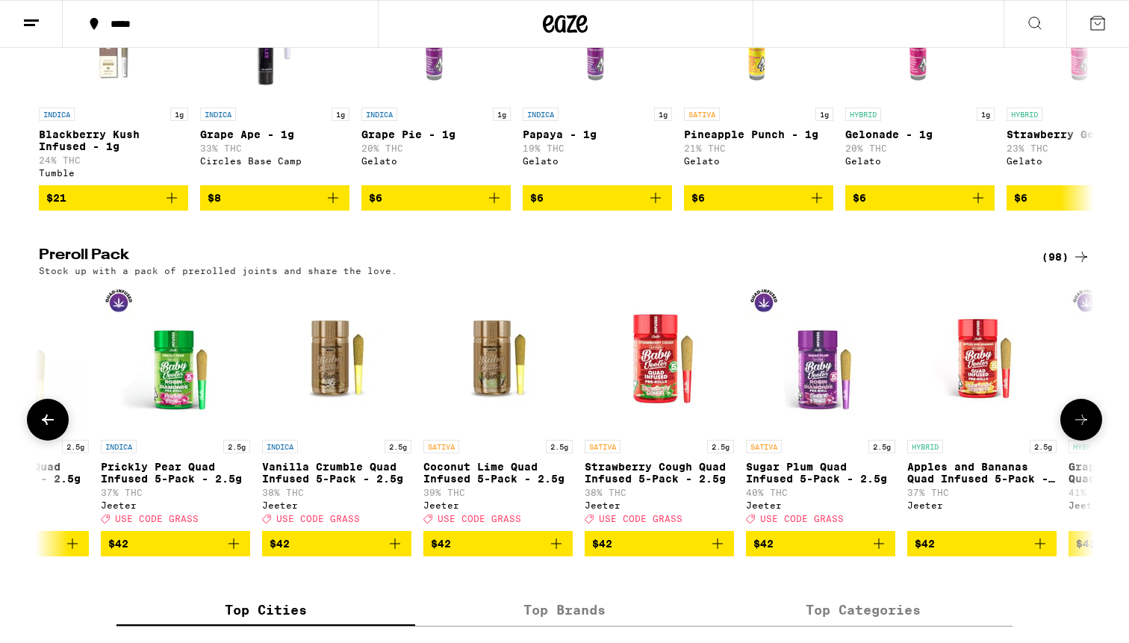
click at [1086, 429] on icon at bounding box center [1081, 420] width 18 height 18
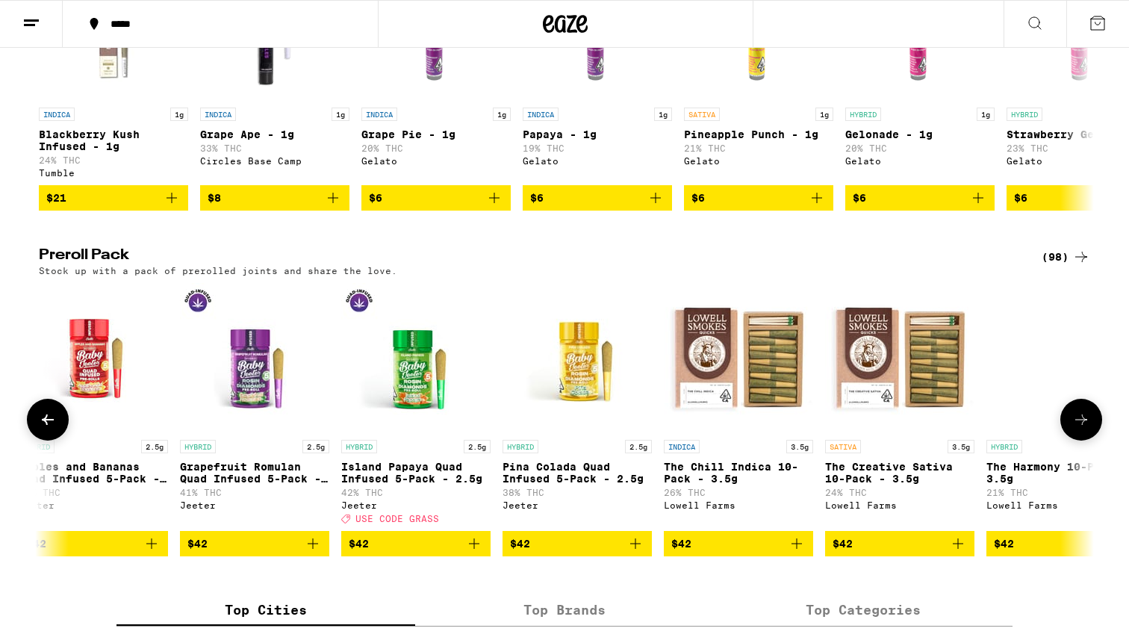
click at [1086, 429] on icon at bounding box center [1081, 420] width 18 height 18
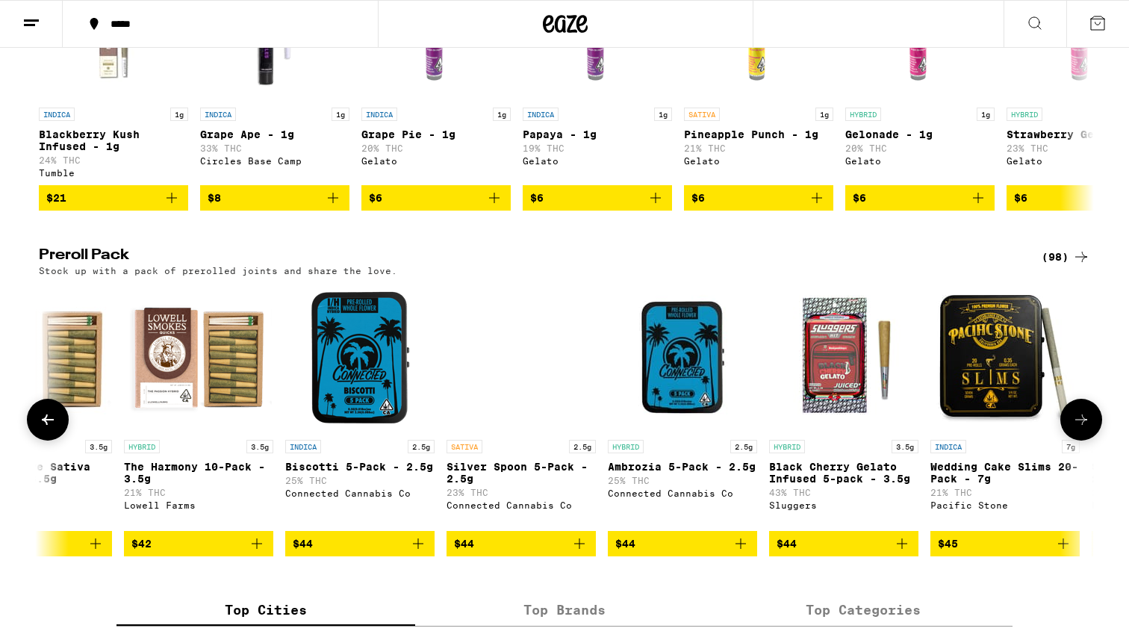
click at [1086, 429] on icon at bounding box center [1081, 420] width 18 height 18
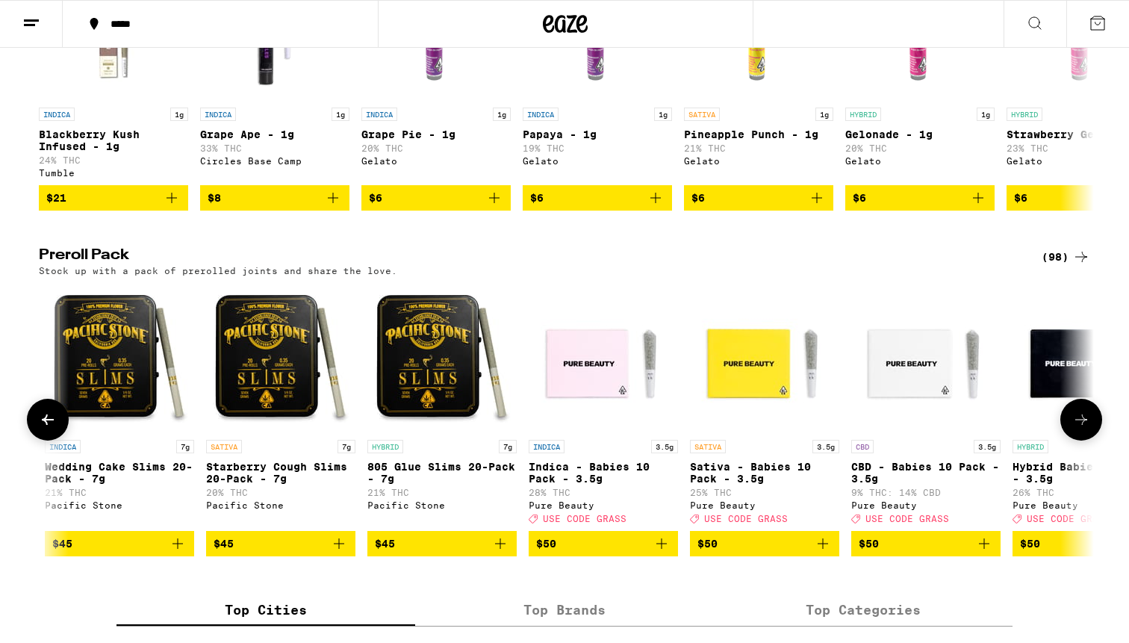
scroll to position [0, 14191]
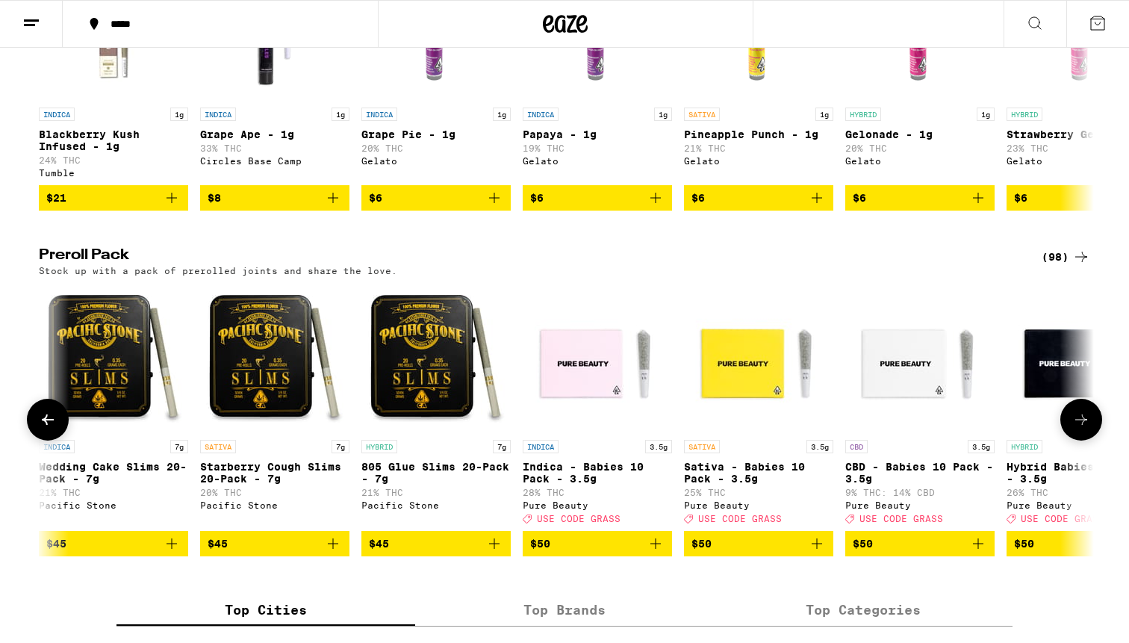
click at [1086, 429] on icon at bounding box center [1081, 420] width 18 height 18
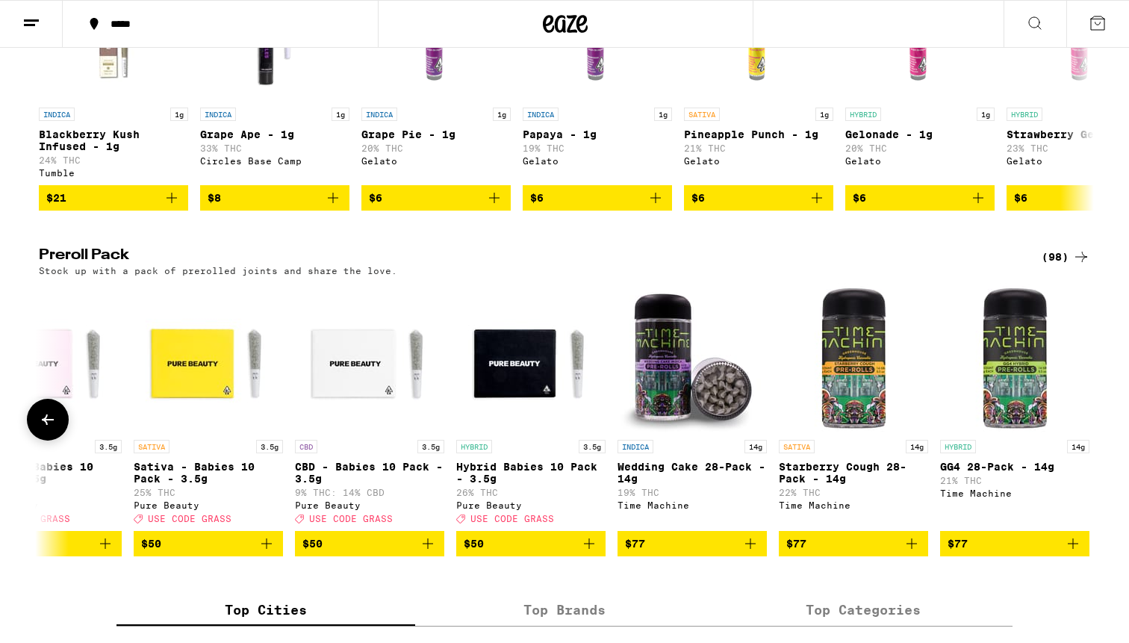
scroll to position [0, 14752]
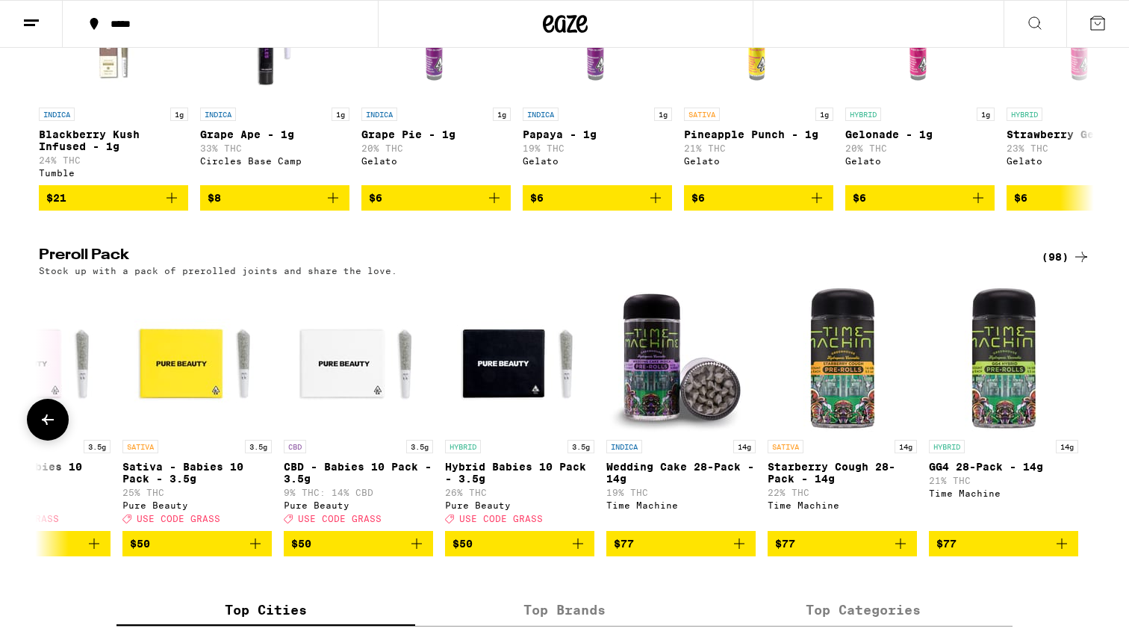
click at [1086, 440] on div at bounding box center [1081, 420] width 42 height 42
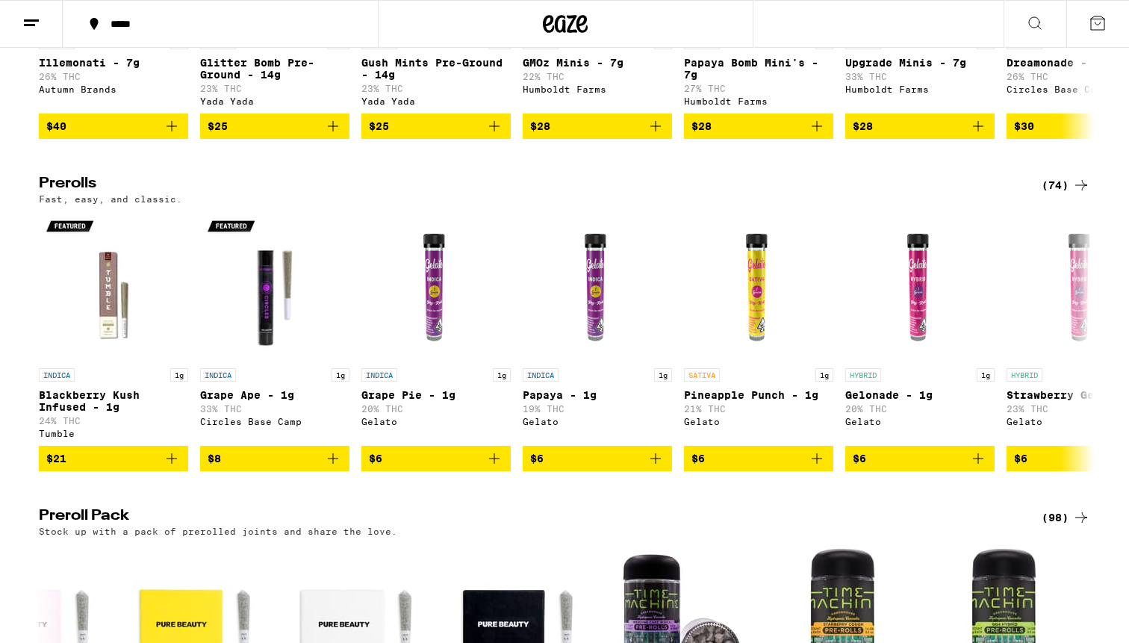
scroll to position [690, 0]
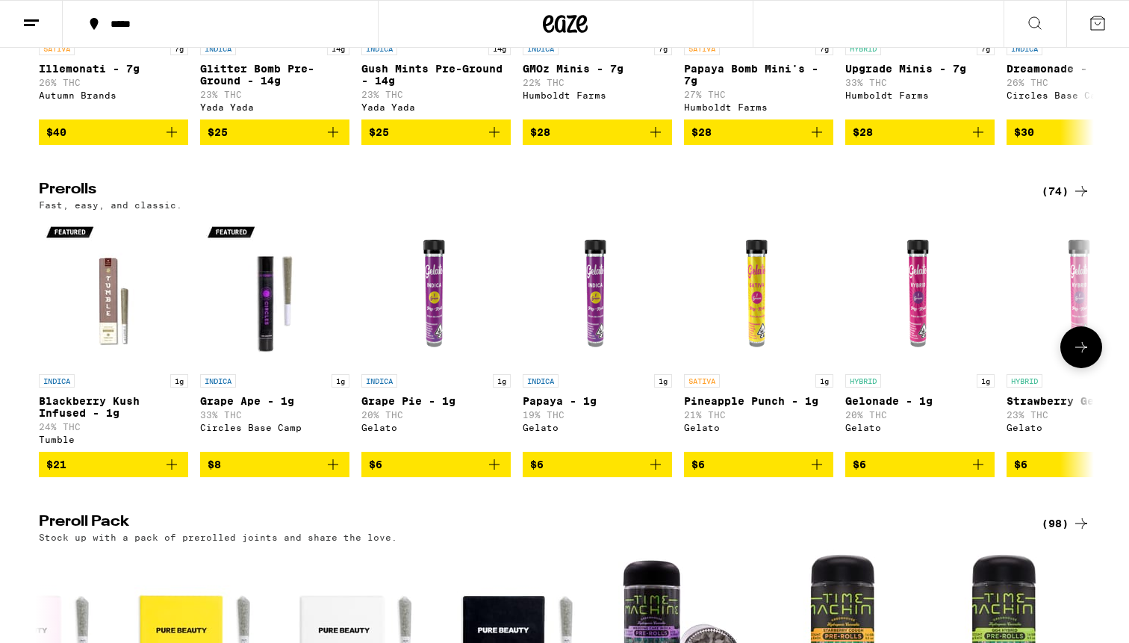
click at [1077, 355] on button at bounding box center [1081, 347] width 42 height 42
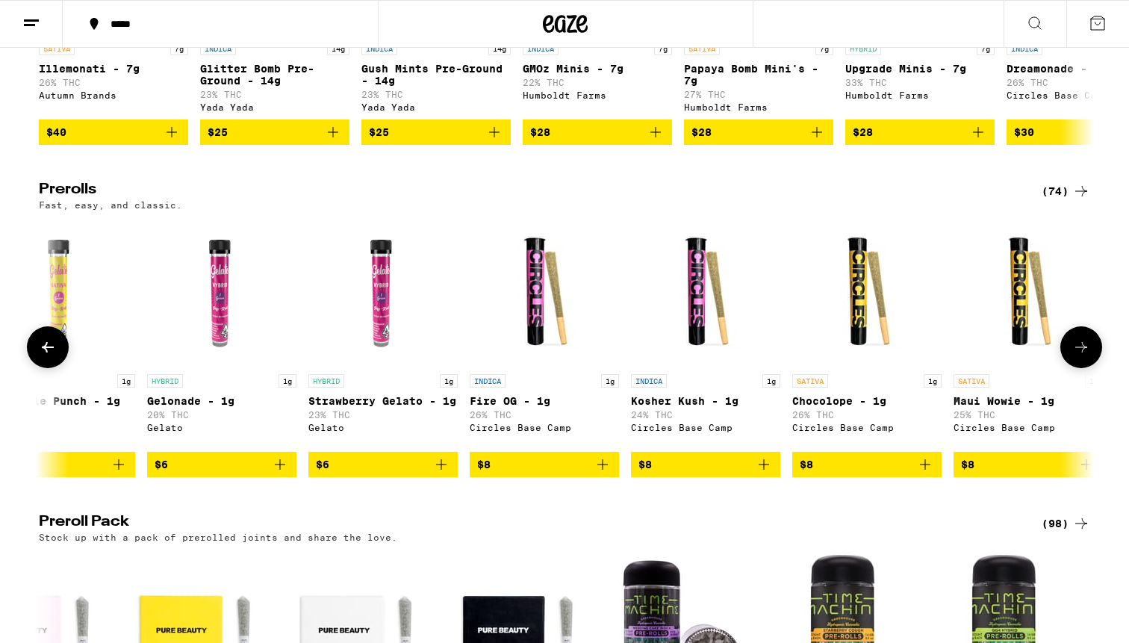
click at [1077, 355] on button at bounding box center [1081, 347] width 42 height 42
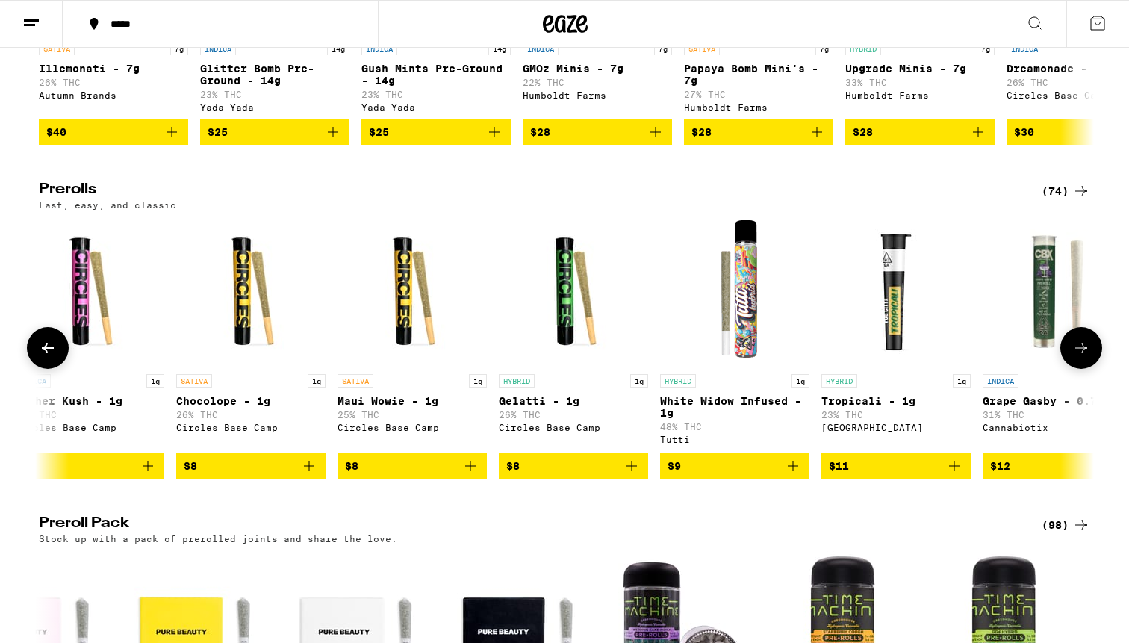
click at [1077, 355] on button at bounding box center [1081, 348] width 42 height 42
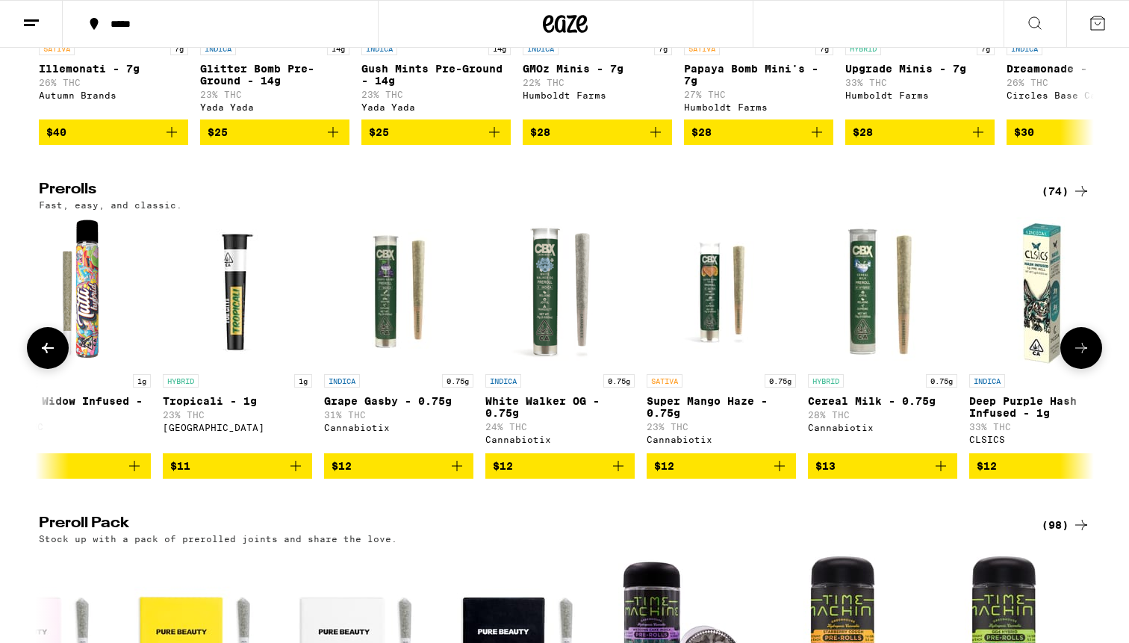
click at [1077, 357] on button at bounding box center [1081, 348] width 42 height 42
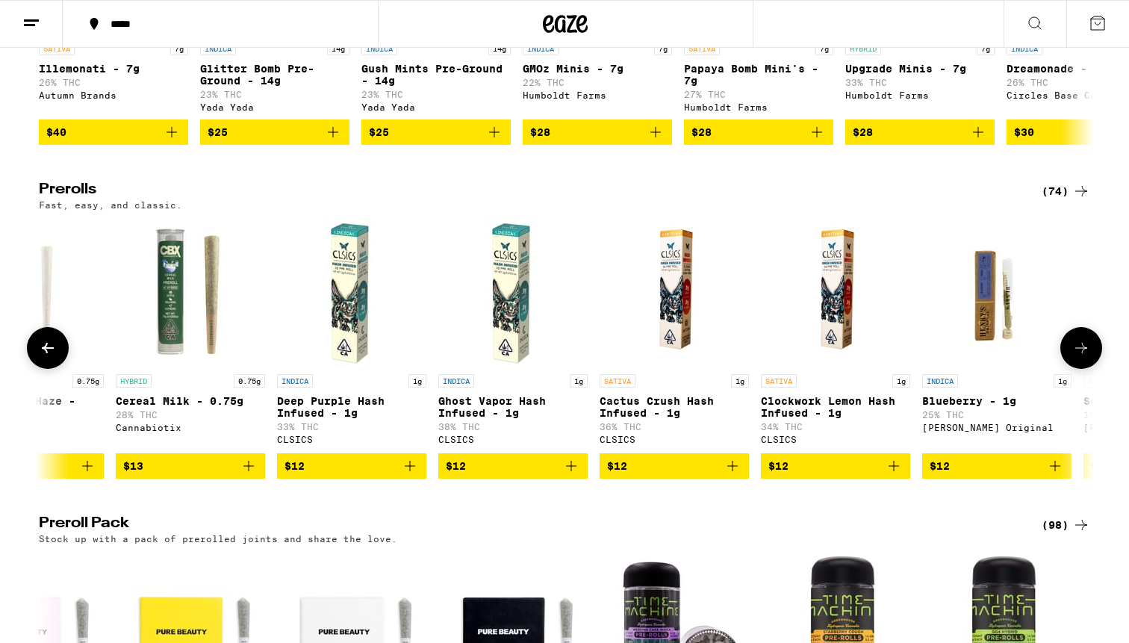
click at [1077, 357] on button at bounding box center [1081, 348] width 42 height 42
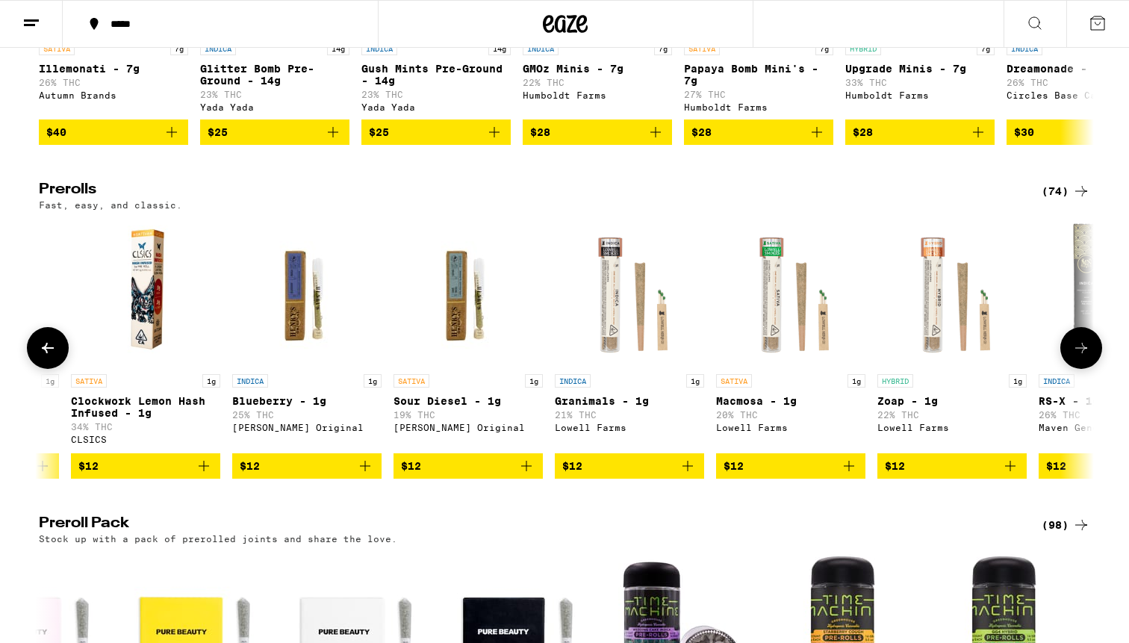
click at [1077, 357] on button at bounding box center [1081, 348] width 42 height 42
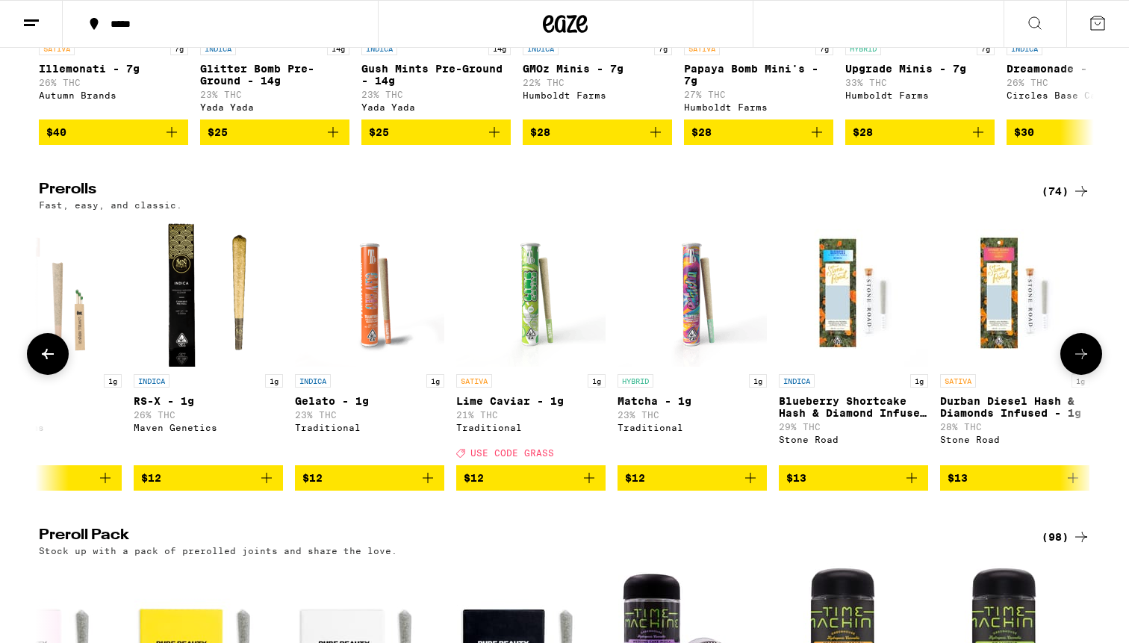
click at [1077, 357] on img "Open page for Durban Diesel Hash & Diamonds Infused - 1g from Stone Road" at bounding box center [1014, 291] width 149 height 149
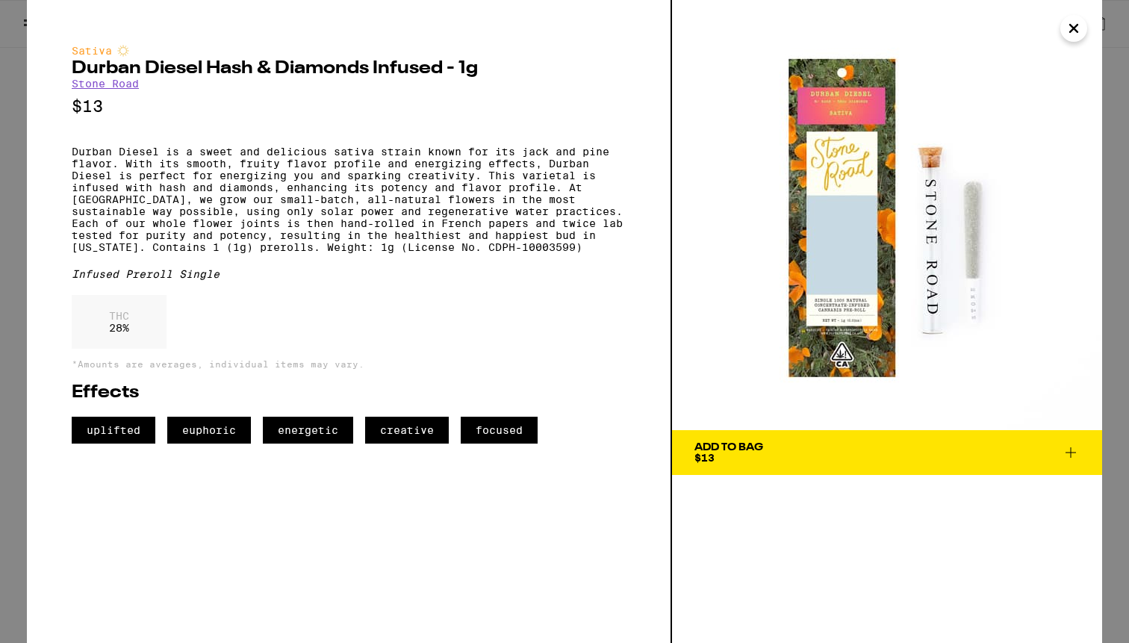
click at [1072, 37] on icon "Close" at bounding box center [1074, 28] width 18 height 22
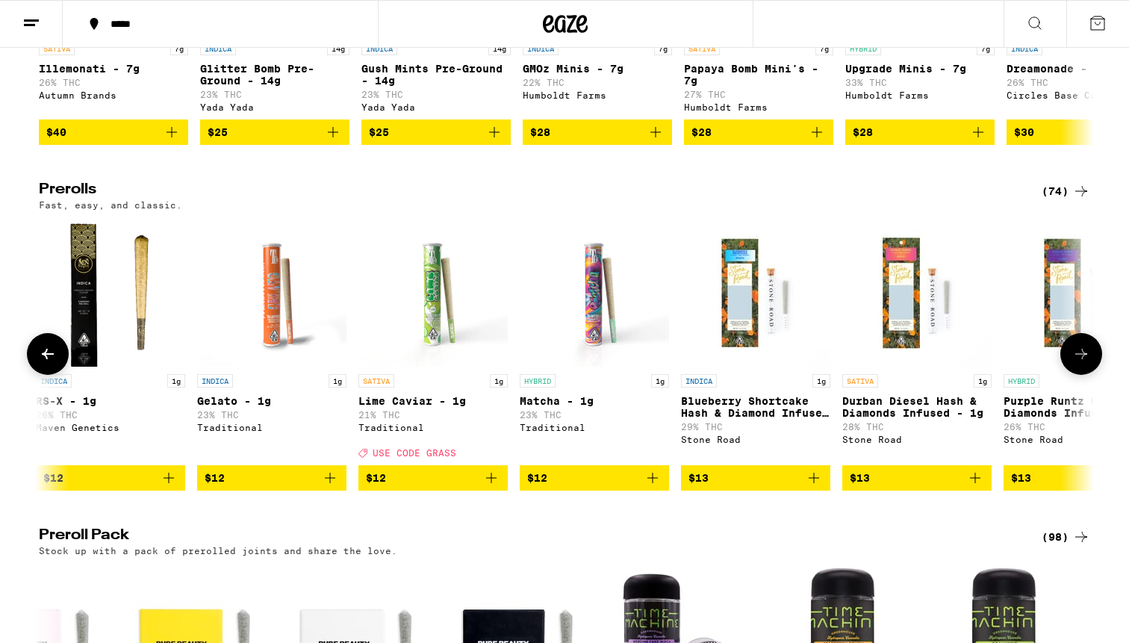
click at [1081, 363] on icon at bounding box center [1081, 354] width 18 height 18
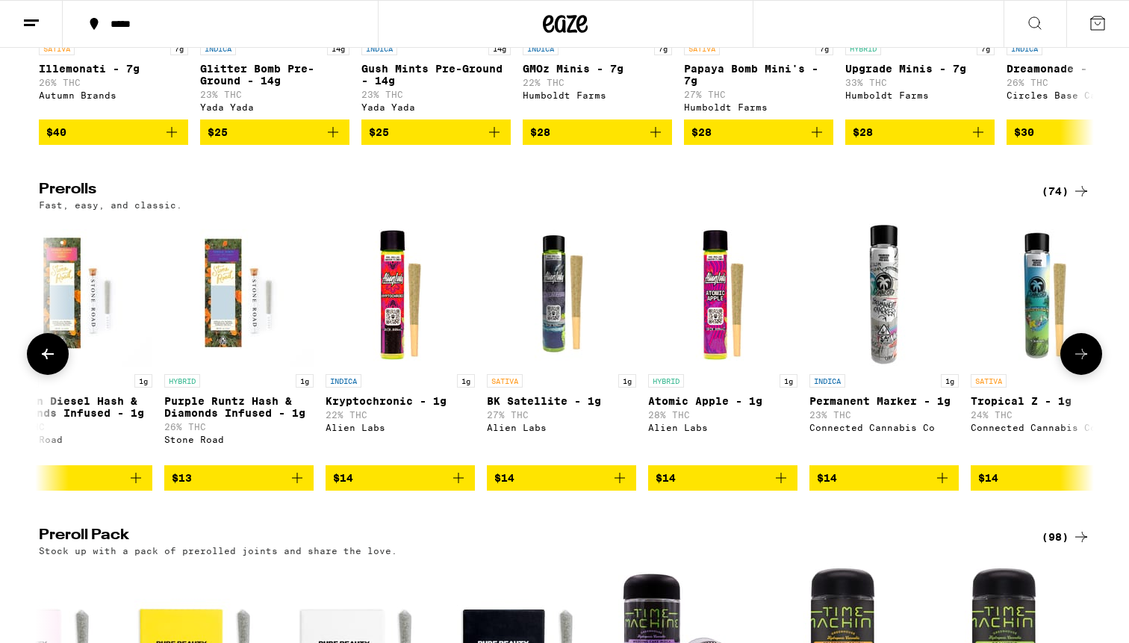
click at [1081, 363] on icon at bounding box center [1081, 354] width 18 height 18
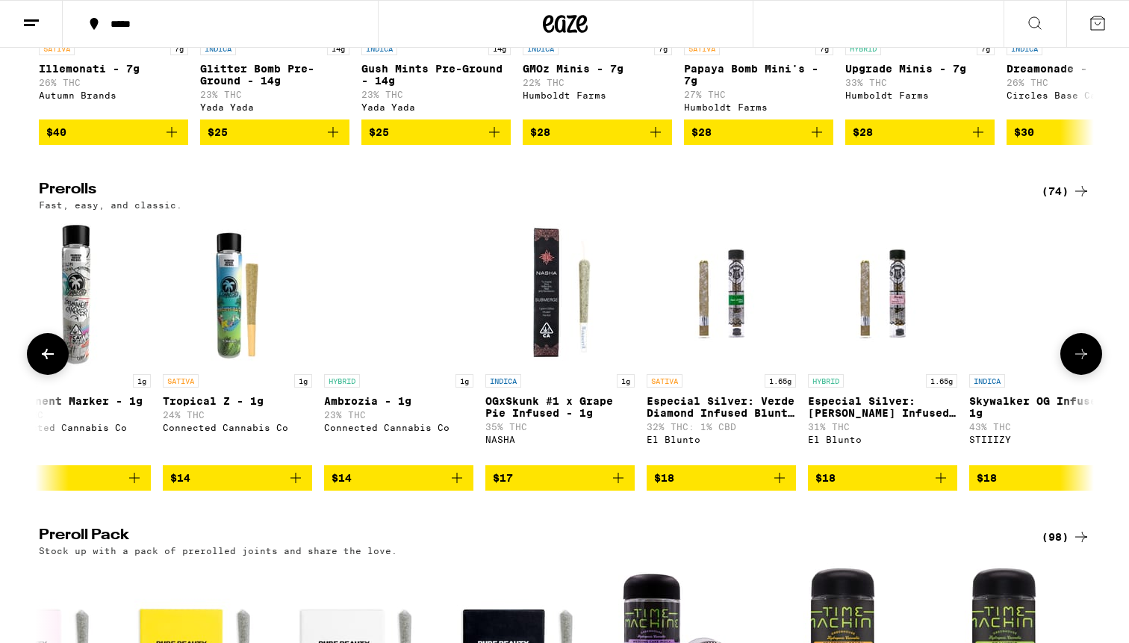
click at [1081, 363] on icon at bounding box center [1081, 354] width 18 height 18
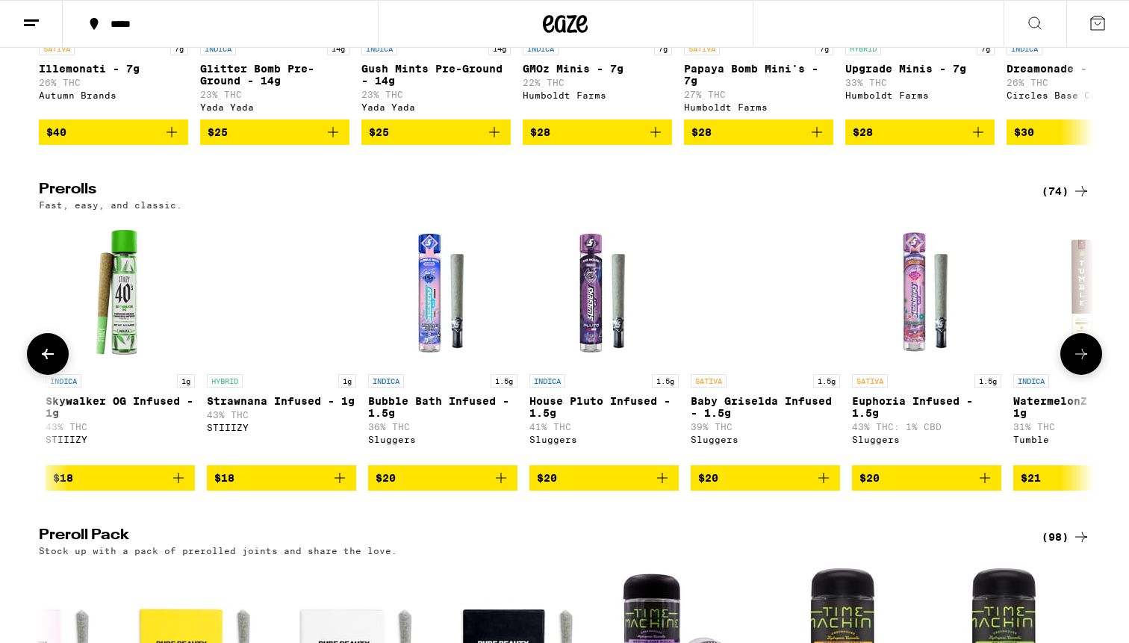
click at [1081, 363] on icon at bounding box center [1081, 354] width 18 height 18
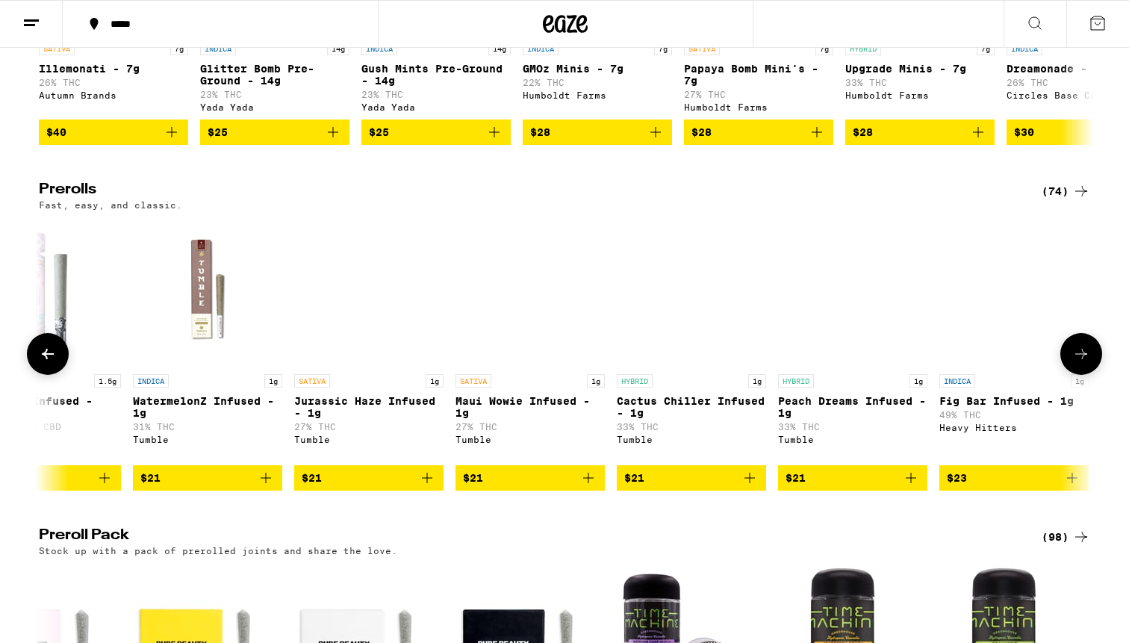
scroll to position [0, 7816]
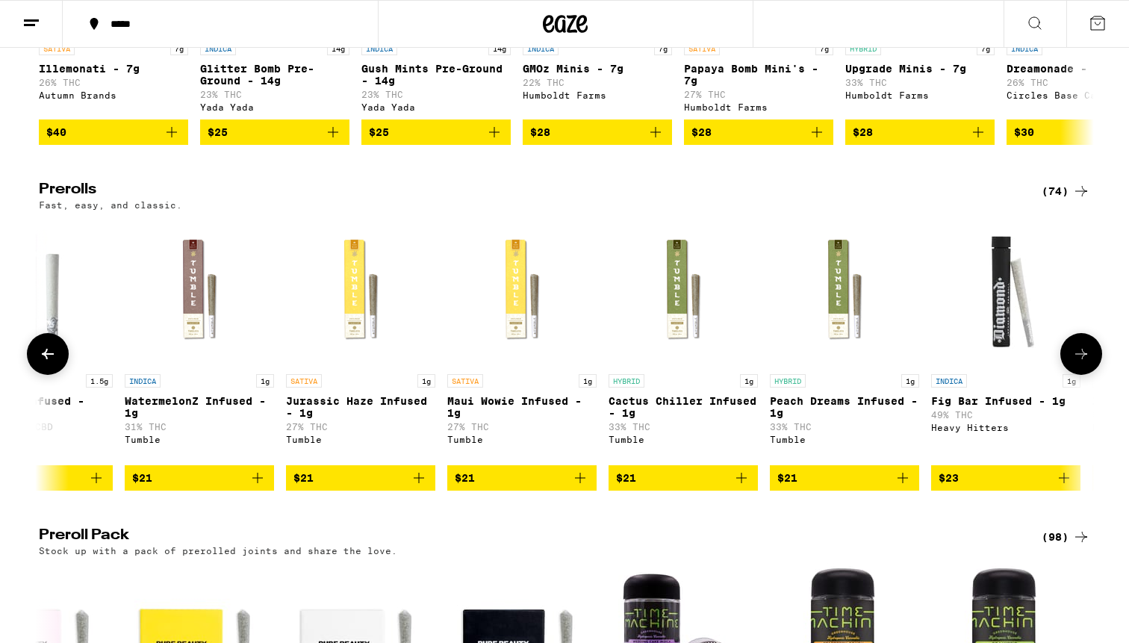
click at [1081, 363] on icon at bounding box center [1081, 354] width 18 height 18
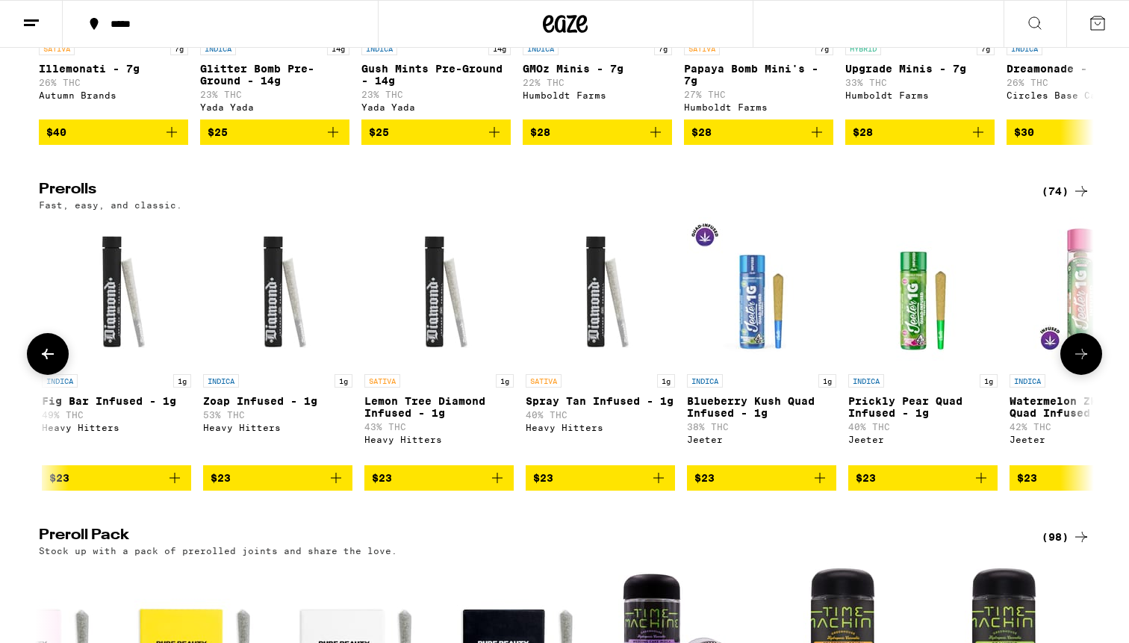
click at [1081, 363] on icon at bounding box center [1081, 354] width 18 height 18
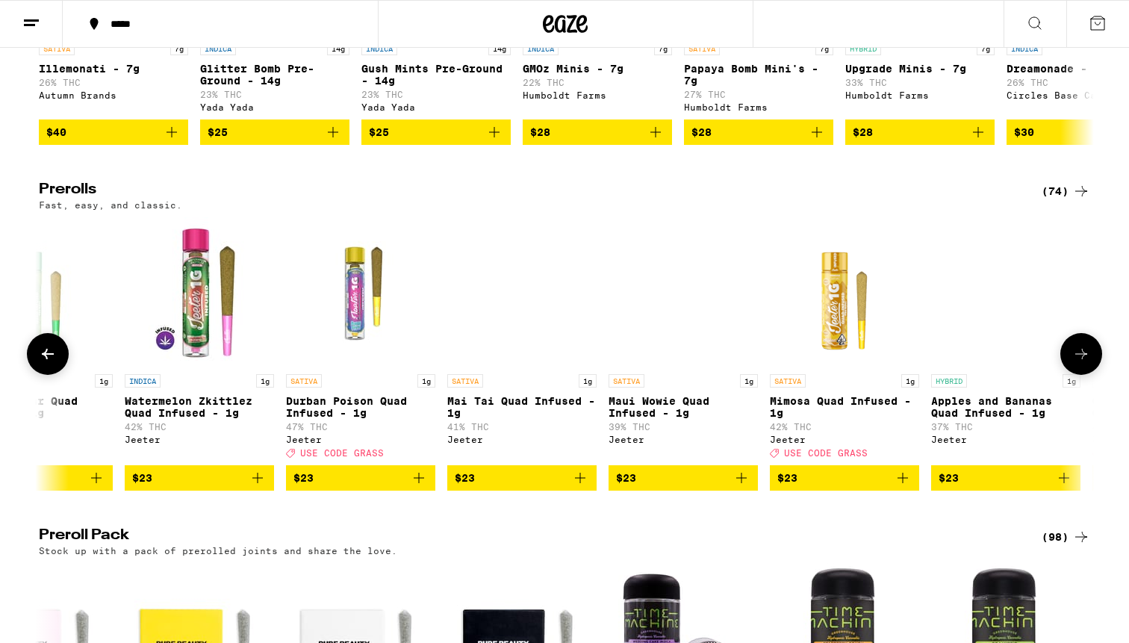
scroll to position [0, 9593]
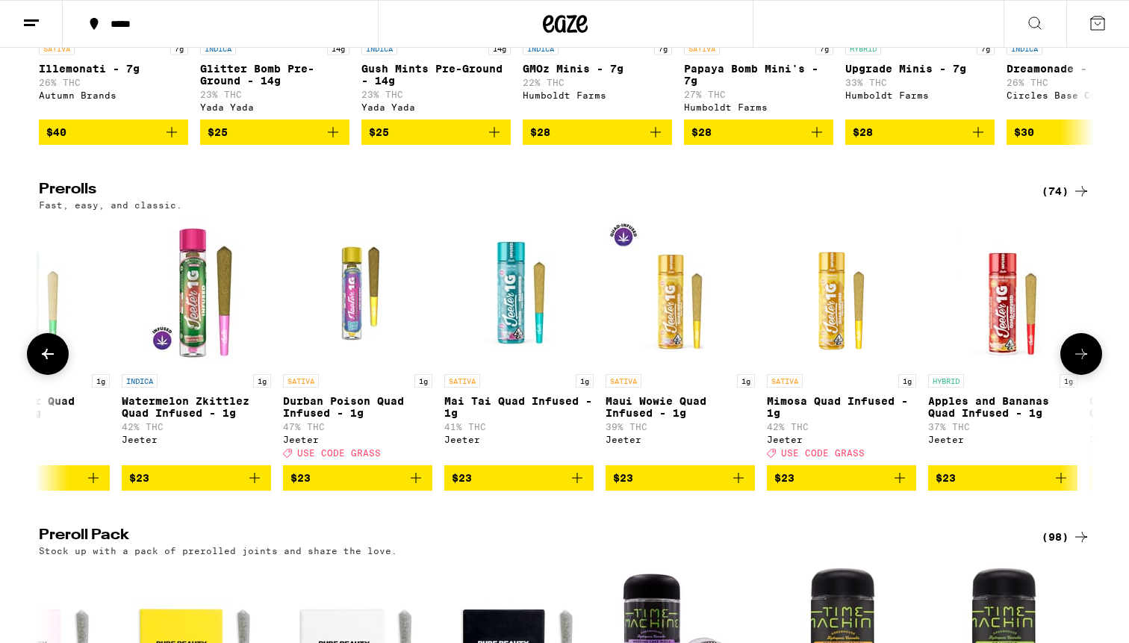
click at [1081, 363] on icon at bounding box center [1081, 354] width 18 height 18
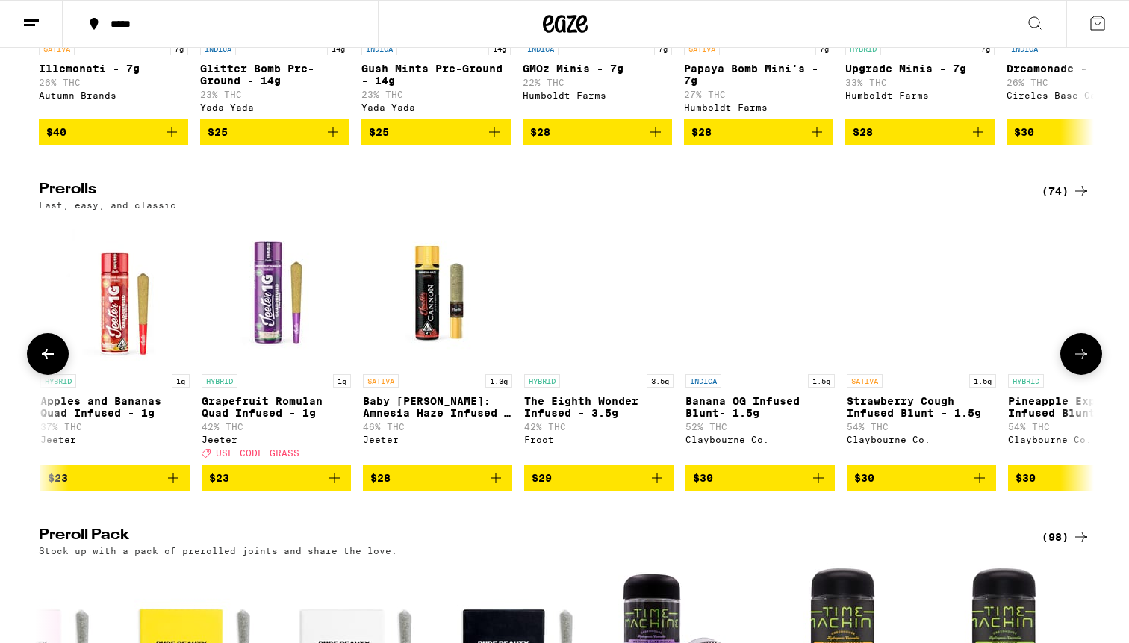
click at [1081, 363] on icon at bounding box center [1081, 354] width 18 height 18
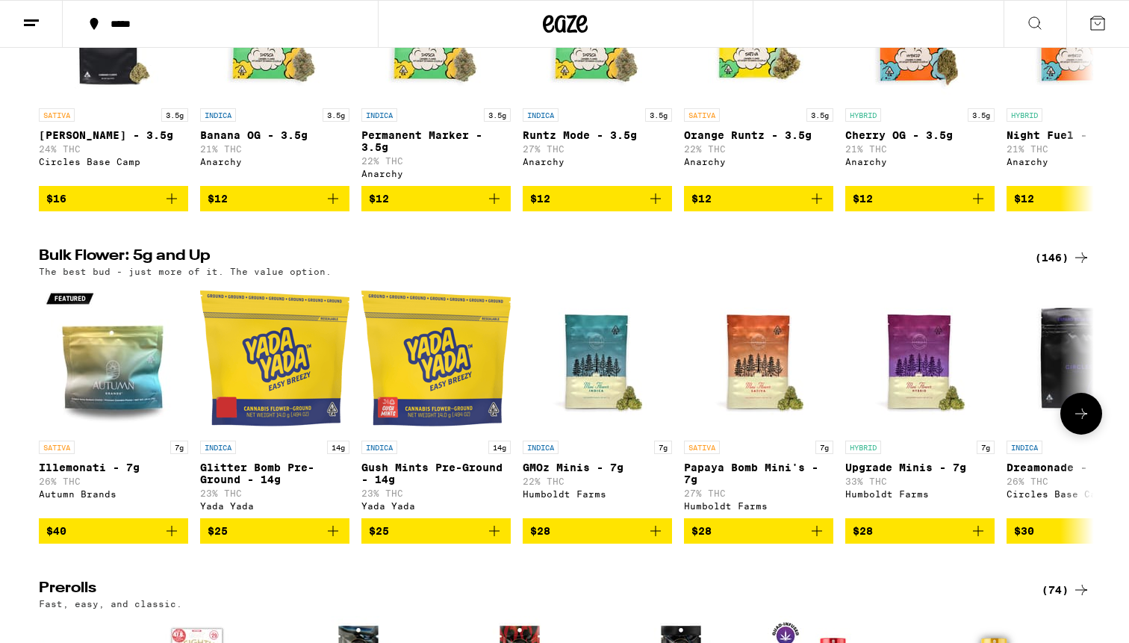
scroll to position [304, 0]
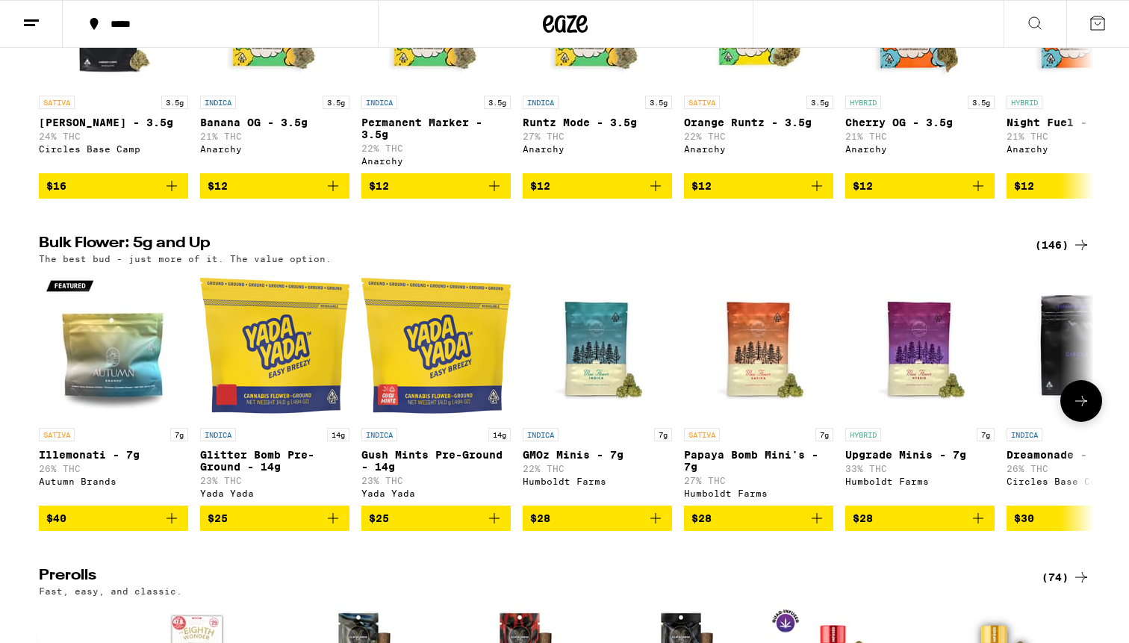
click at [1089, 410] on icon at bounding box center [1081, 401] width 18 height 18
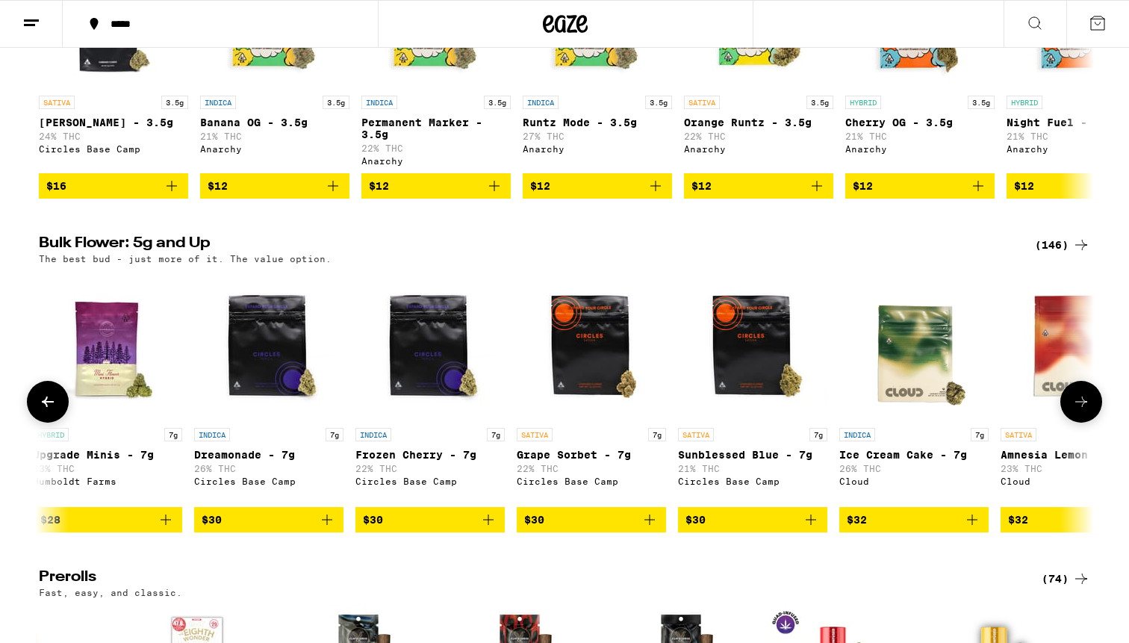
click at [1089, 411] on icon at bounding box center [1081, 402] width 18 height 18
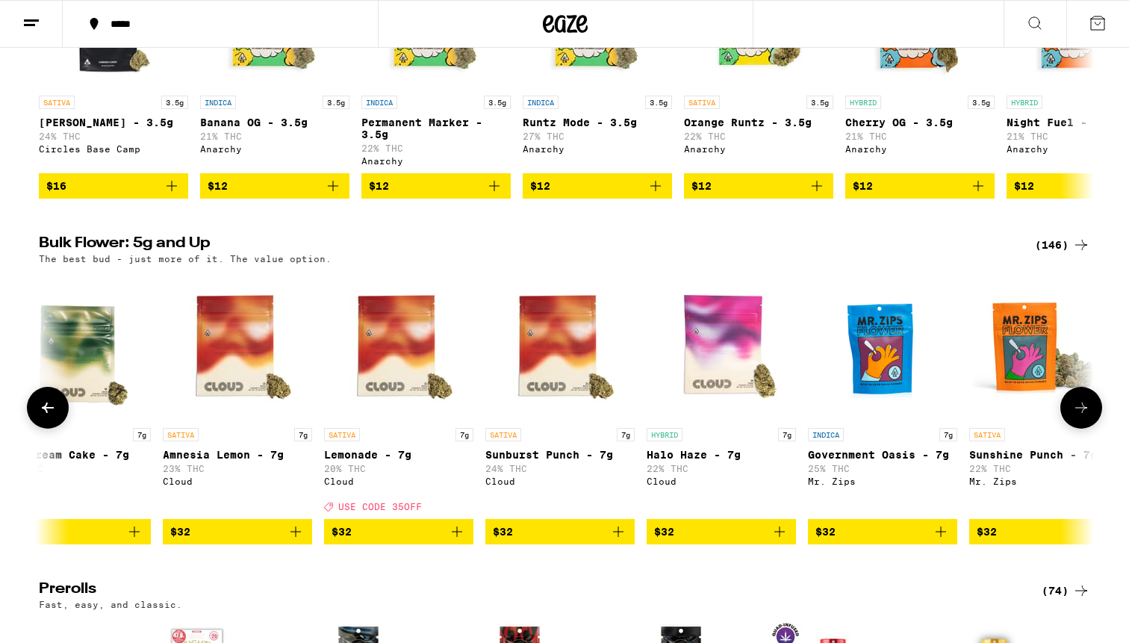
click at [1089, 411] on button at bounding box center [1081, 408] width 42 height 42
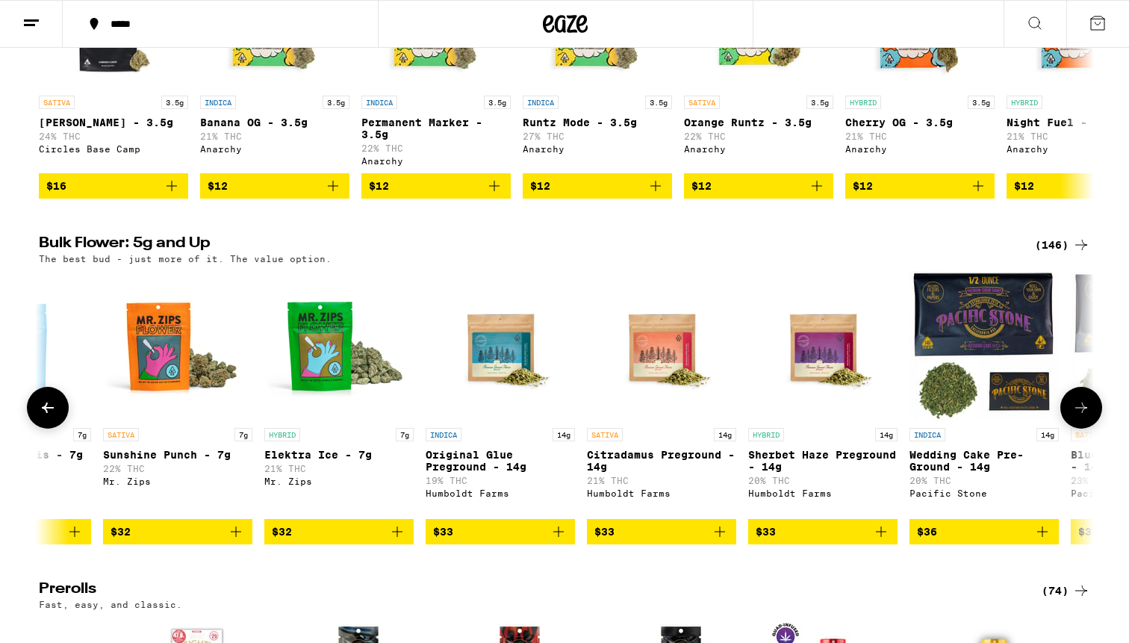
click at [1089, 411] on button at bounding box center [1081, 408] width 42 height 42
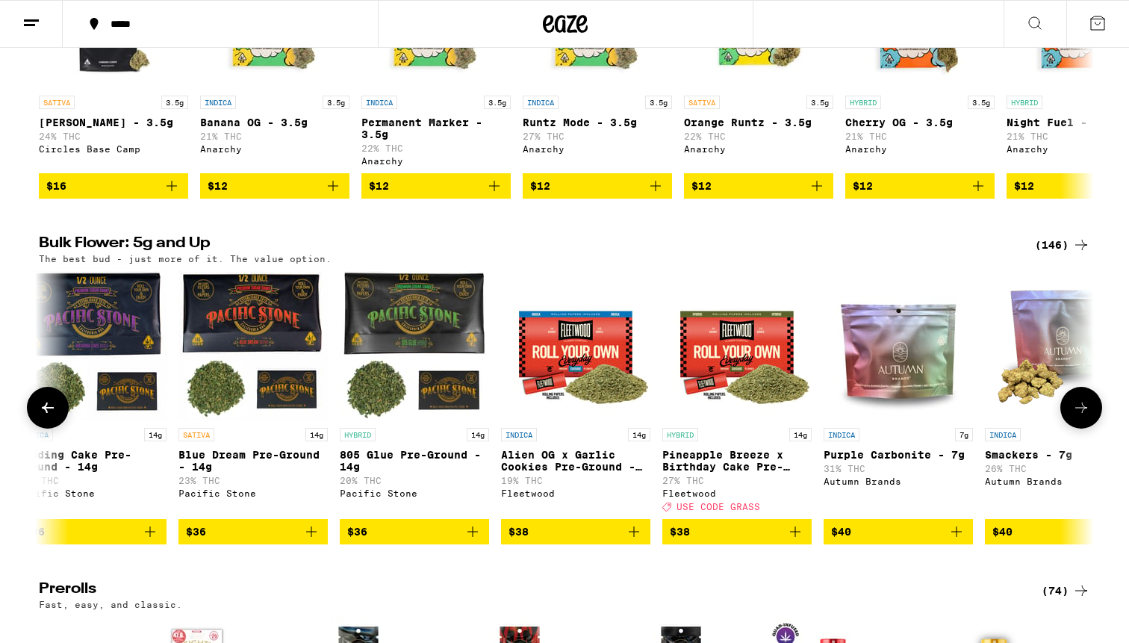
click at [1089, 409] on button at bounding box center [1081, 408] width 42 height 42
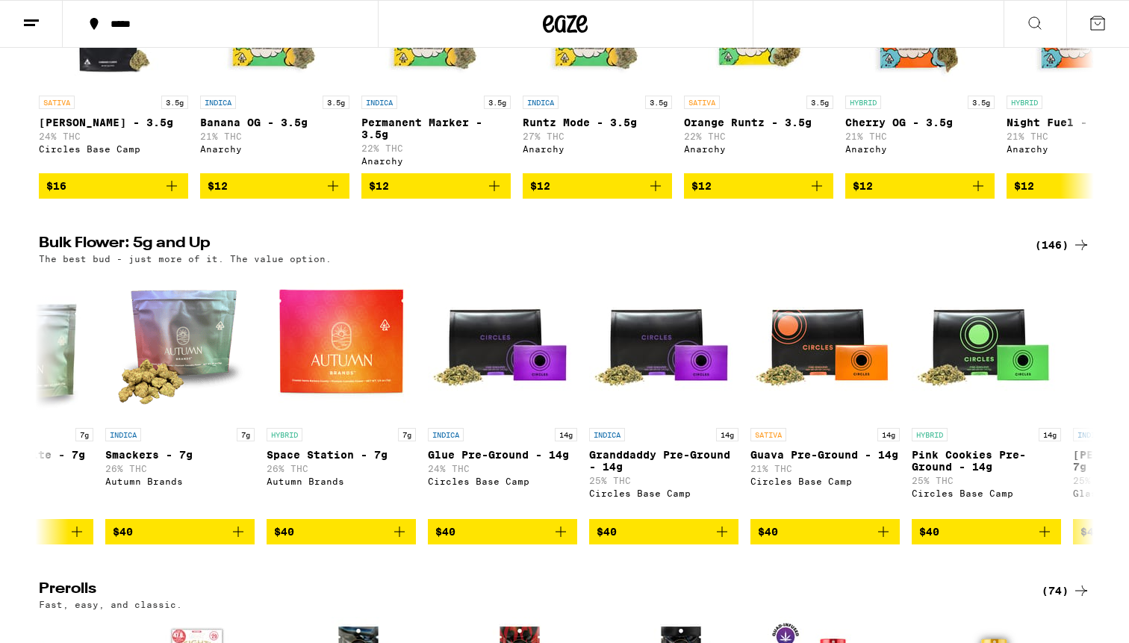
scroll to position [0, 4297]
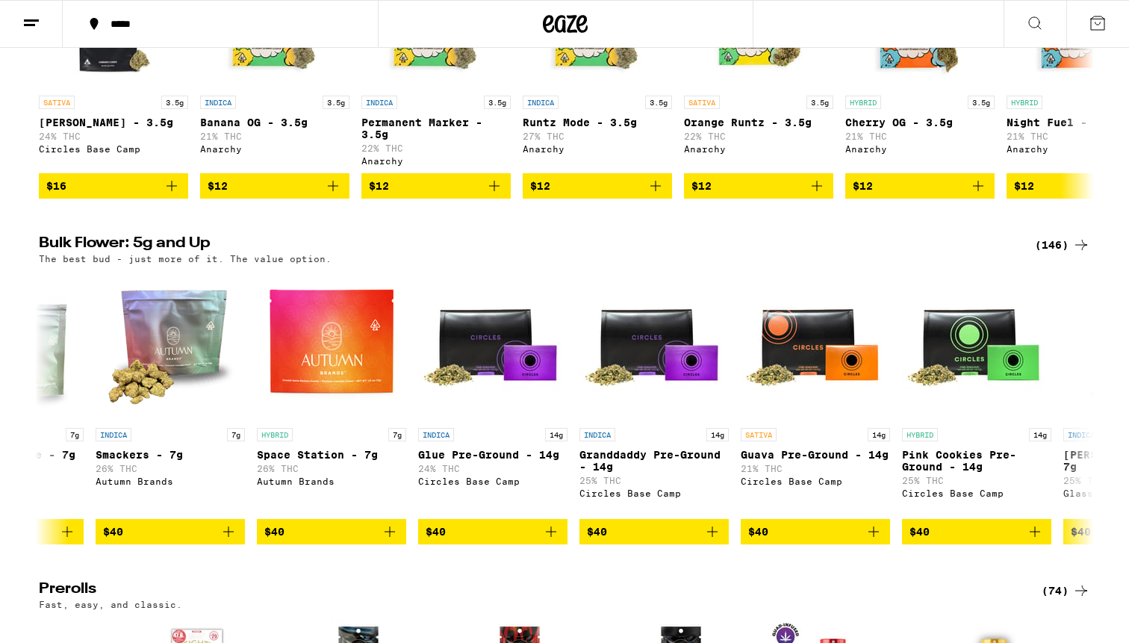
click at [1054, 252] on div "(146)" at bounding box center [1062, 245] width 55 height 18
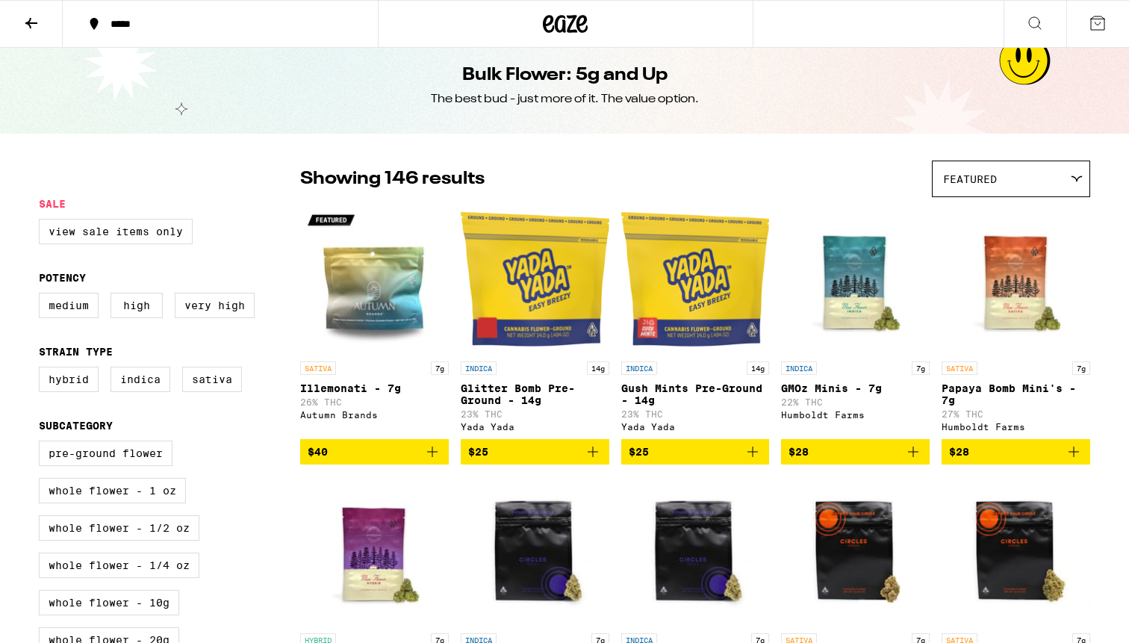
scroll to position [19, 0]
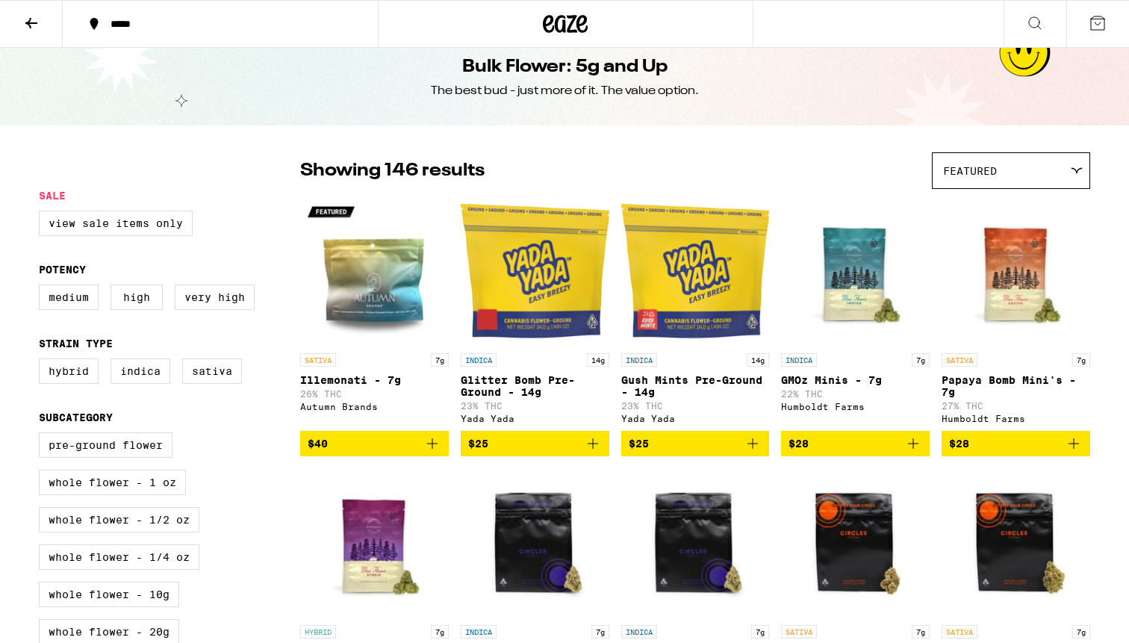
click at [1003, 152] on div "Featured Featured Price: Low to High Price: High to Low" at bounding box center [1011, 170] width 158 height 37
click at [995, 162] on div "Featured" at bounding box center [1010, 170] width 157 height 35
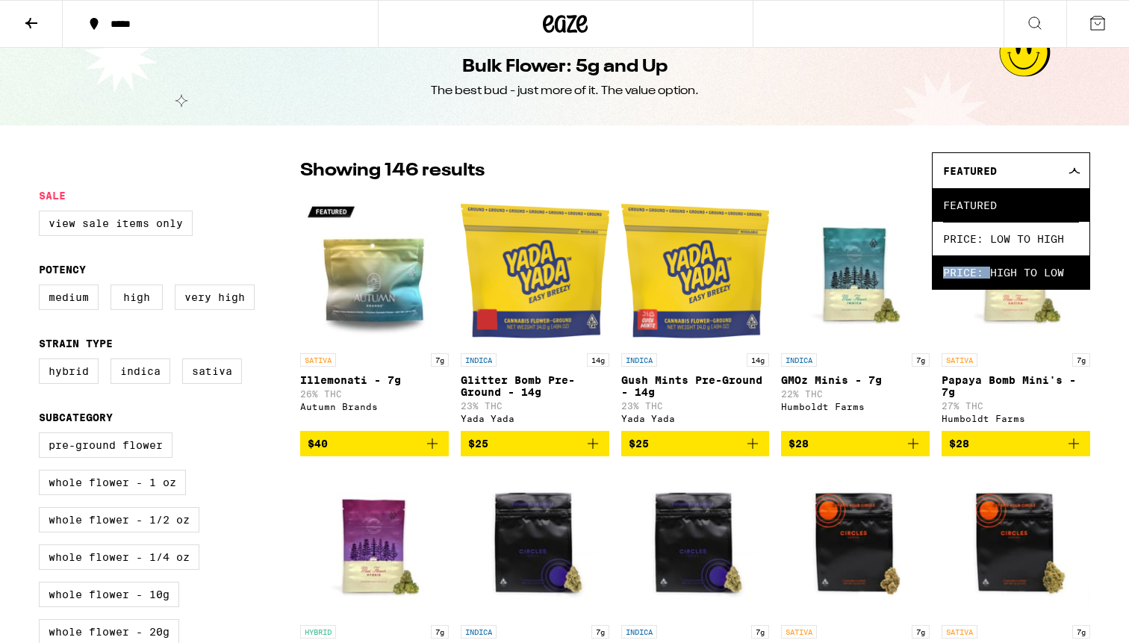
drag, startPoint x: 998, startPoint y: 255, endPoint x: 991, endPoint y: 278, distance: 24.8
click at [991, 278] on ul "Featured Price: Low to High Price: High to Low" at bounding box center [1010, 238] width 157 height 101
click at [991, 278] on span "Price: High to Low" at bounding box center [1011, 272] width 136 height 34
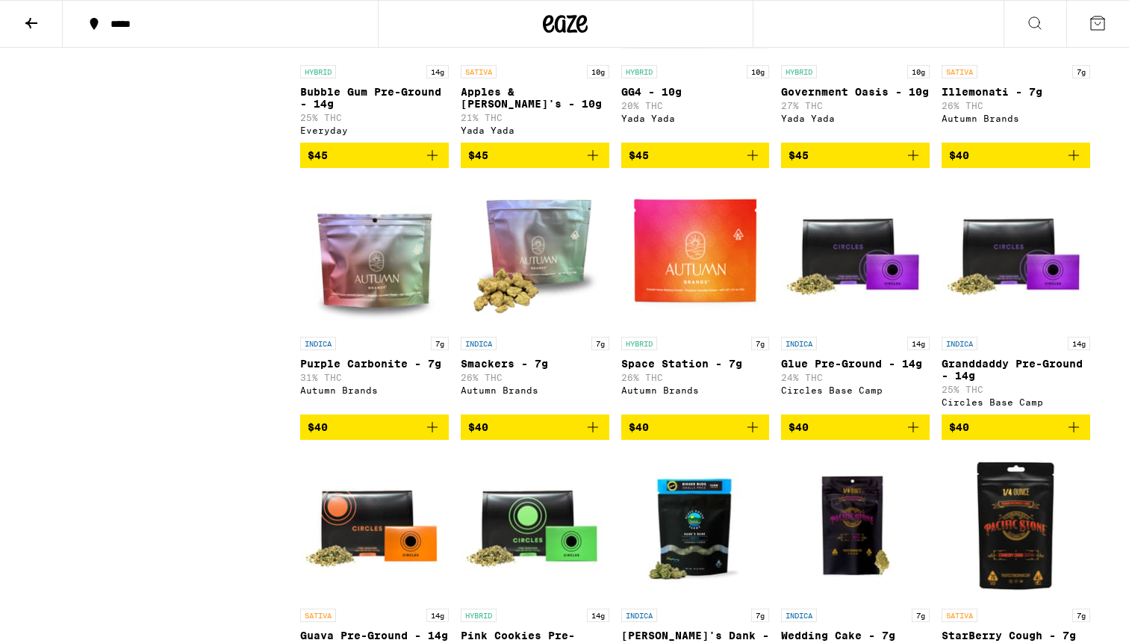
scroll to position [6032, 0]
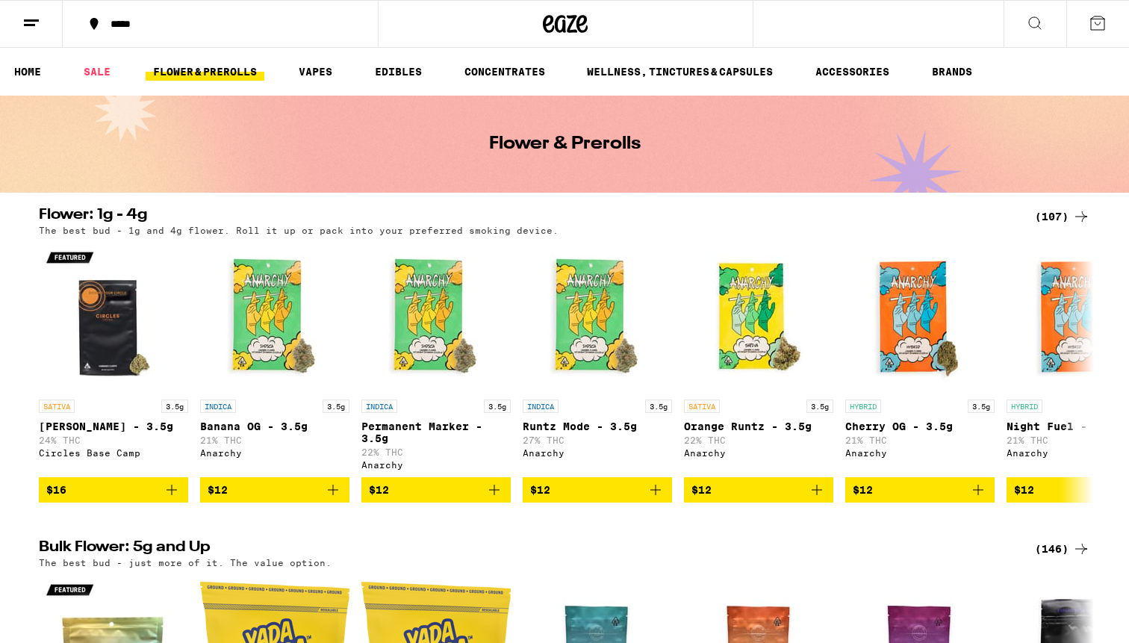
click at [1052, 209] on div "(107)" at bounding box center [1062, 217] width 55 height 18
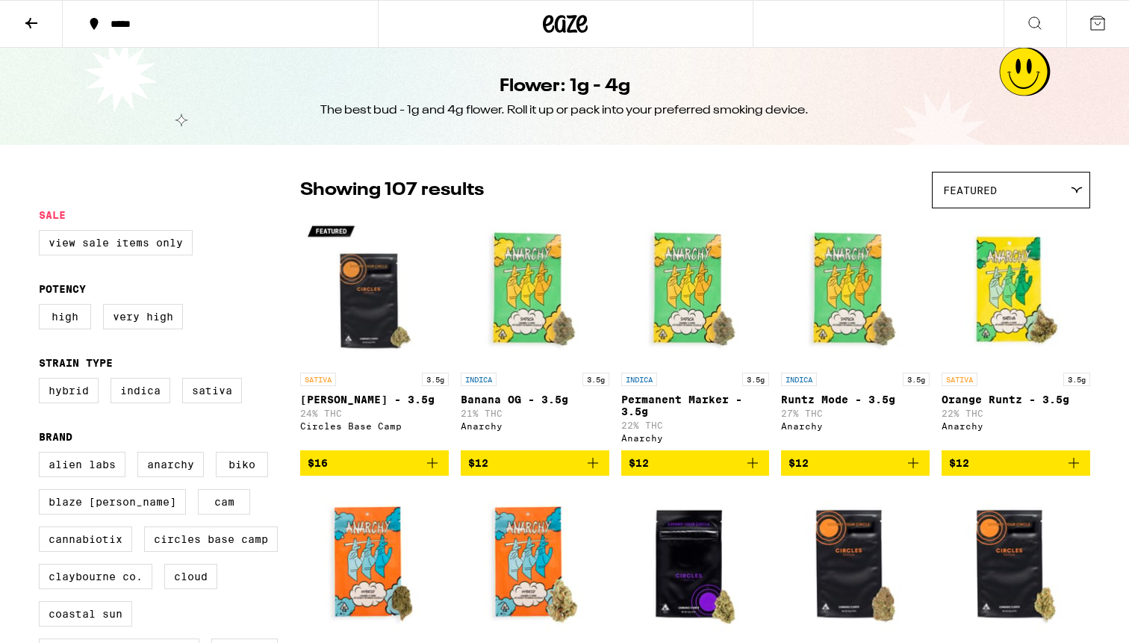
click at [947, 196] on span "Featured" at bounding box center [970, 190] width 54 height 12
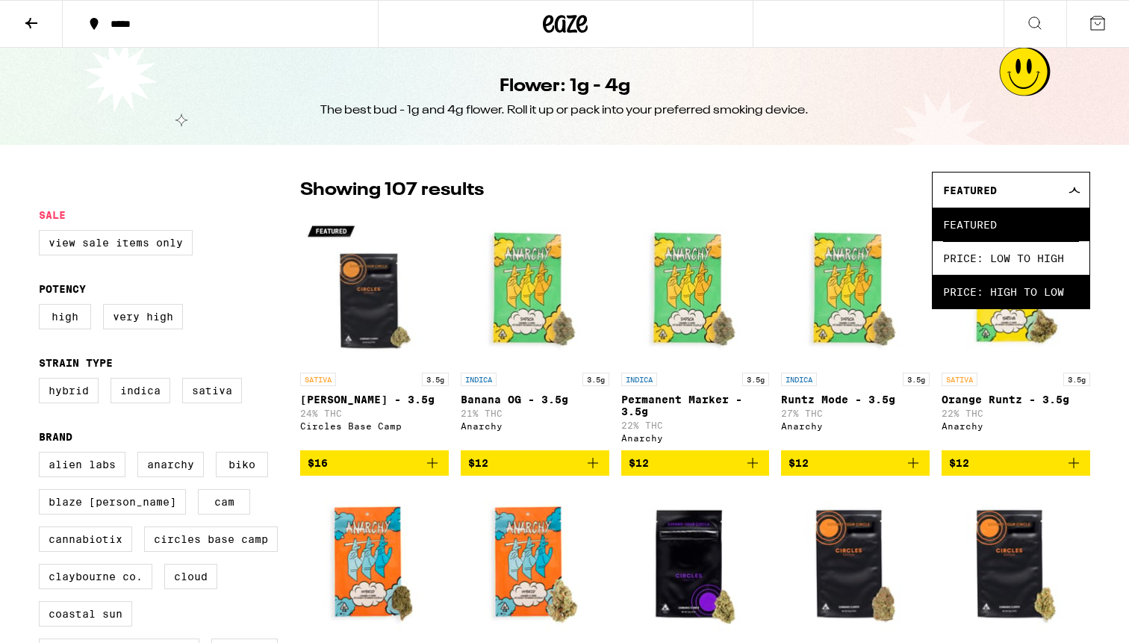
click at [975, 286] on span "Price: High to Low" at bounding box center [1011, 292] width 136 height 34
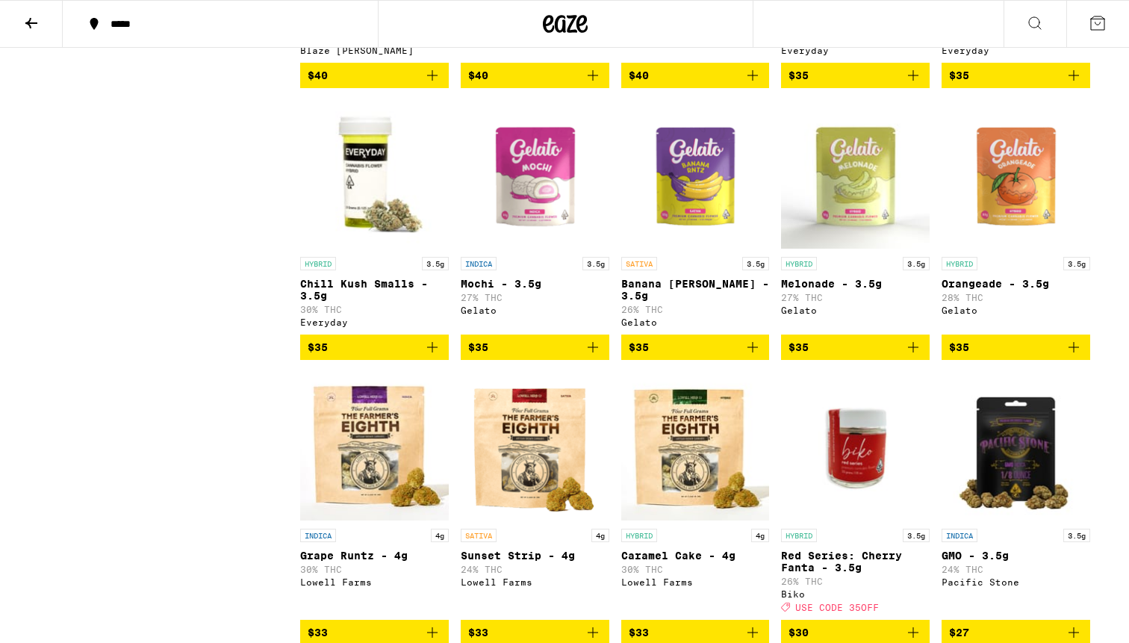
scroll to position [3799, 0]
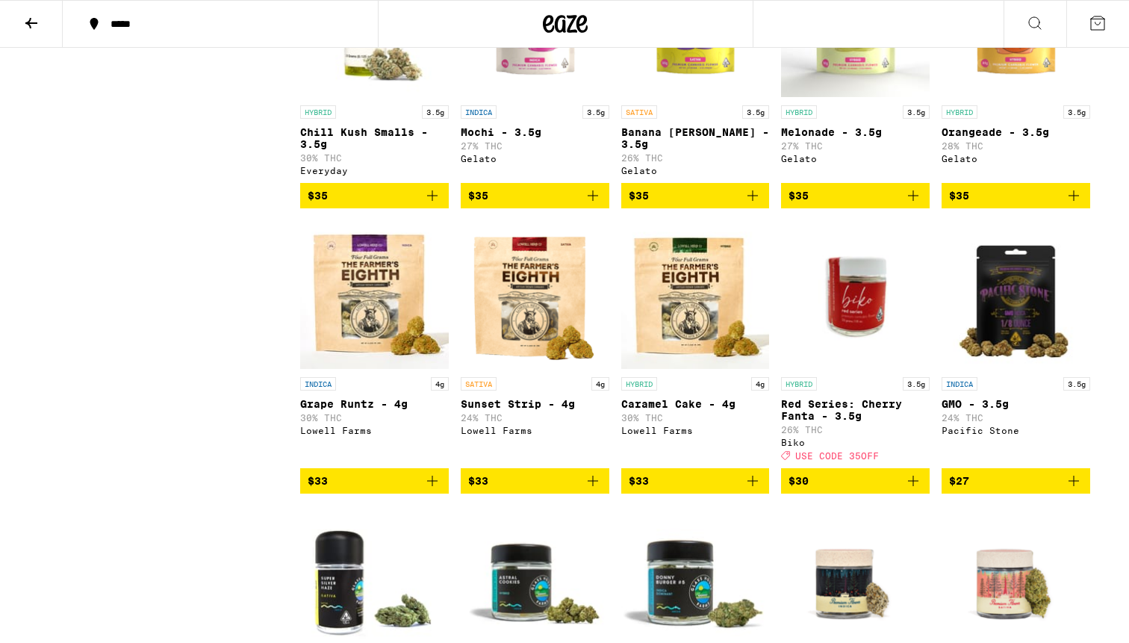
click at [548, 23] on icon at bounding box center [548, 24] width 11 height 18
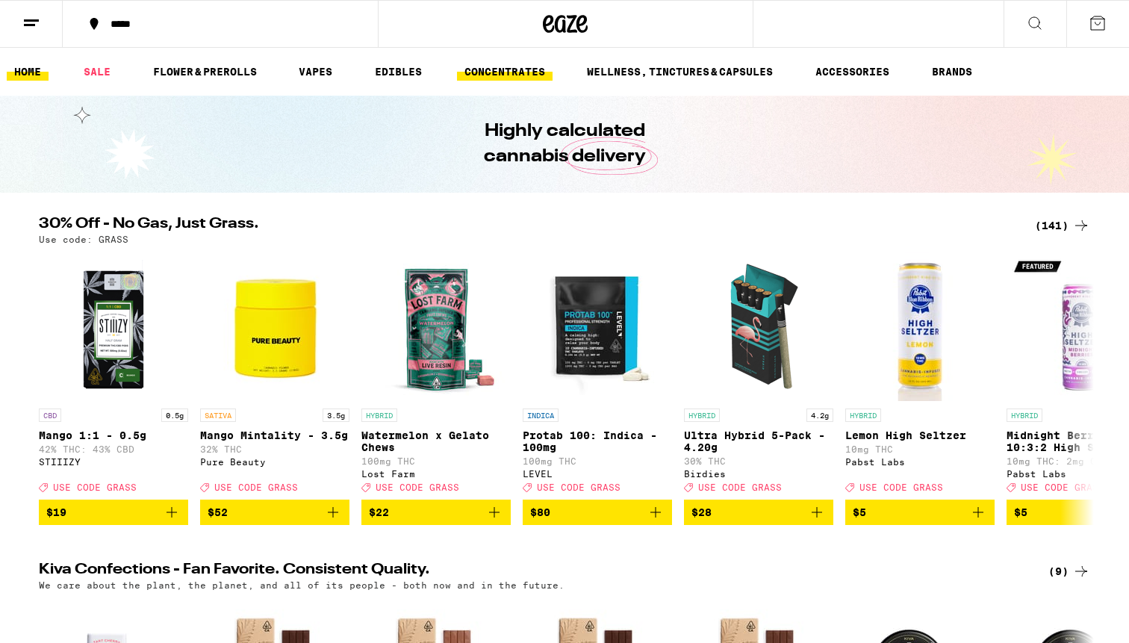
click at [491, 75] on link "CONCENTRATES" at bounding box center [505, 72] width 96 height 18
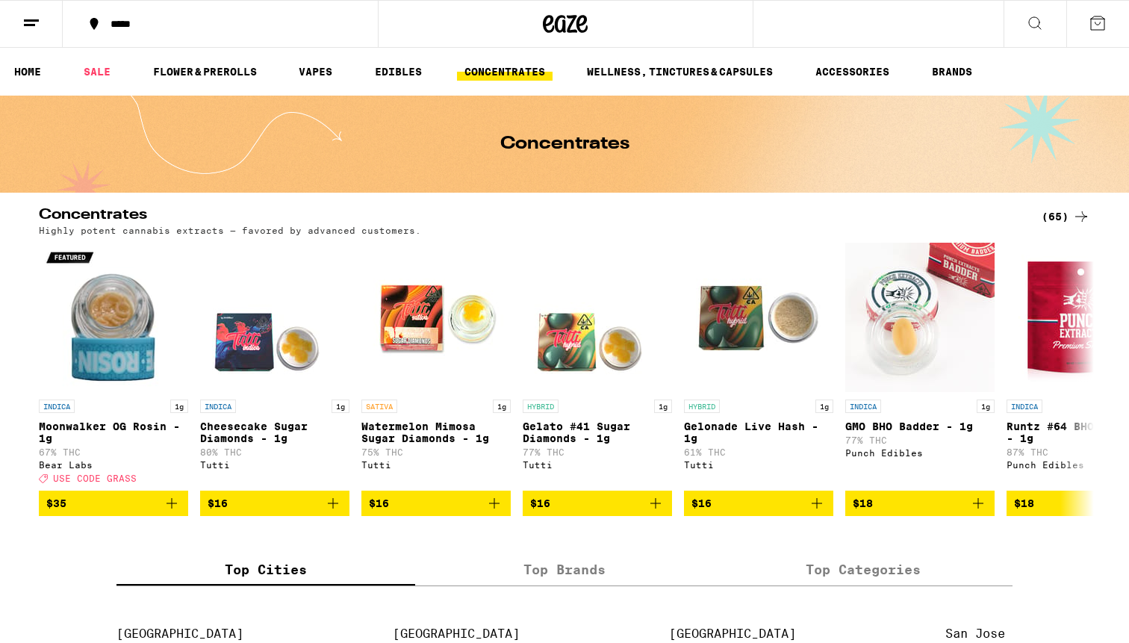
click at [569, 22] on icon at bounding box center [565, 23] width 45 height 27
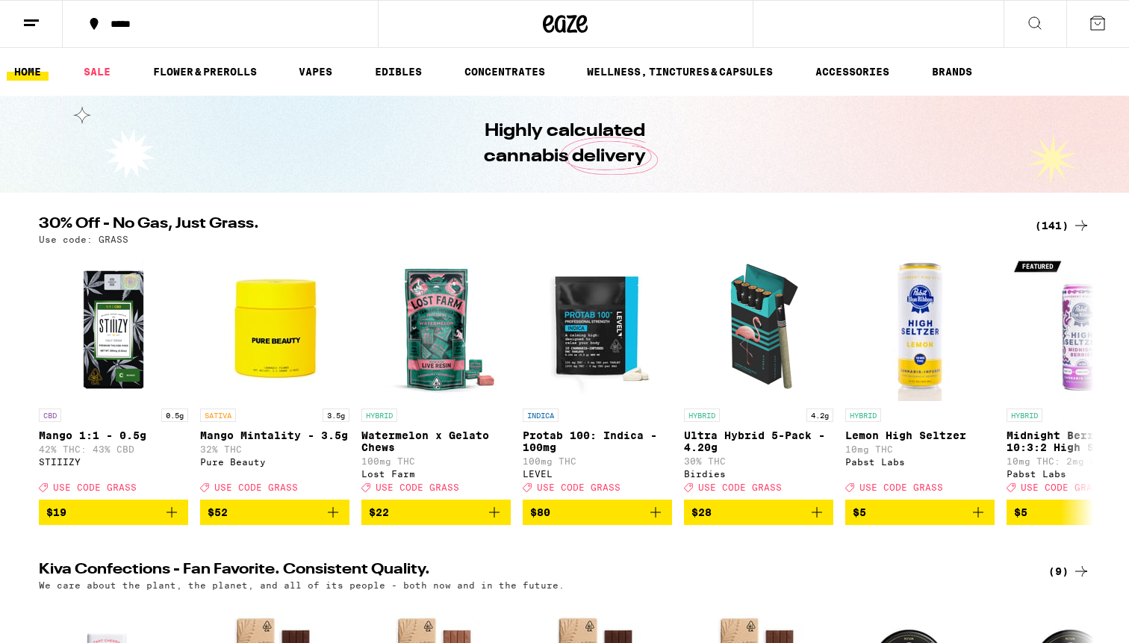
click at [1045, 22] on button at bounding box center [1034, 24] width 63 height 47
